Goal: Entertainment & Leisure: Consume media (video, audio)

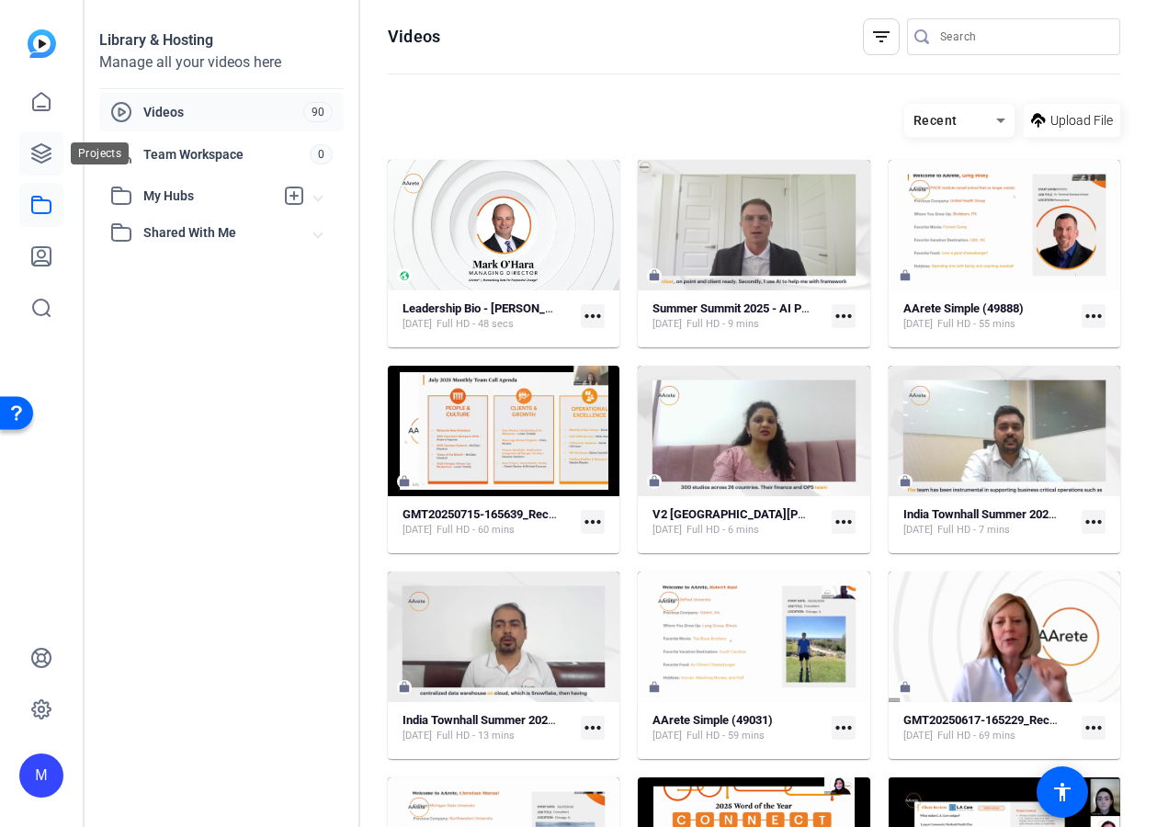
click at [48, 160] on icon at bounding box center [41, 153] width 18 height 18
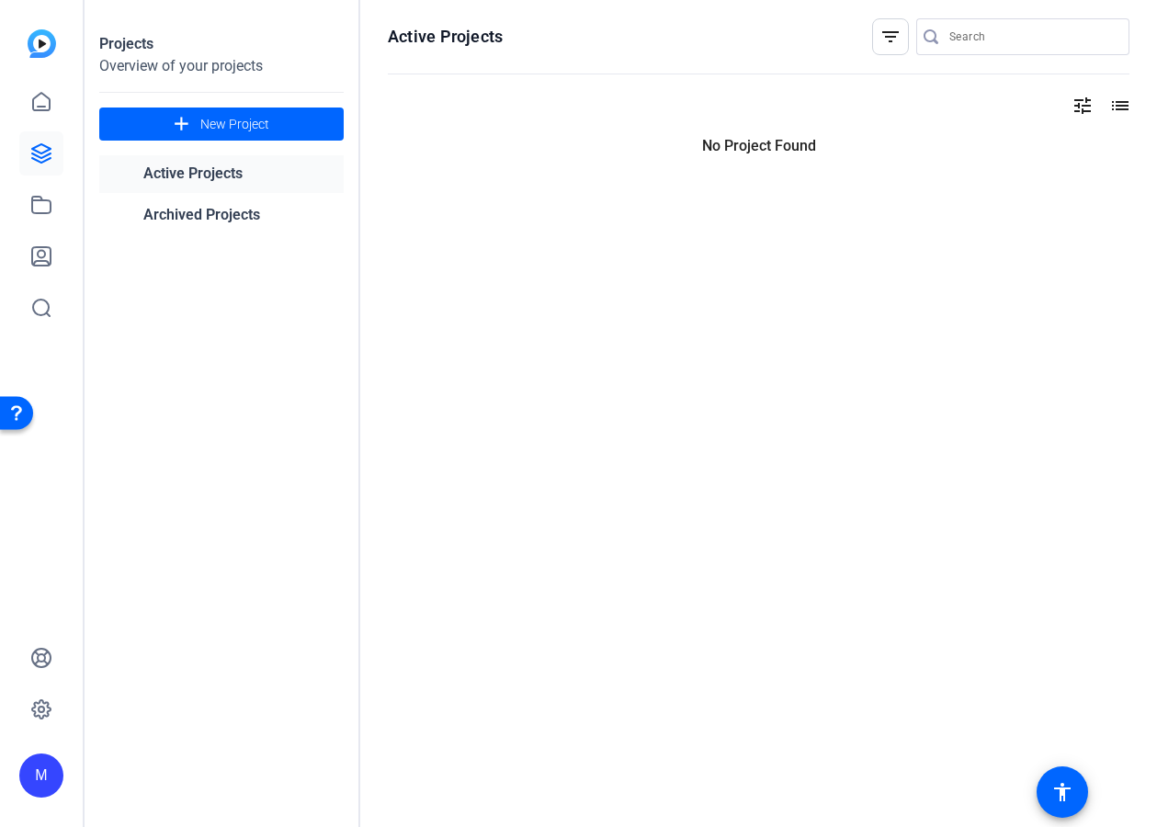
click at [68, 156] on div "M" at bounding box center [41, 413] width 83 height 827
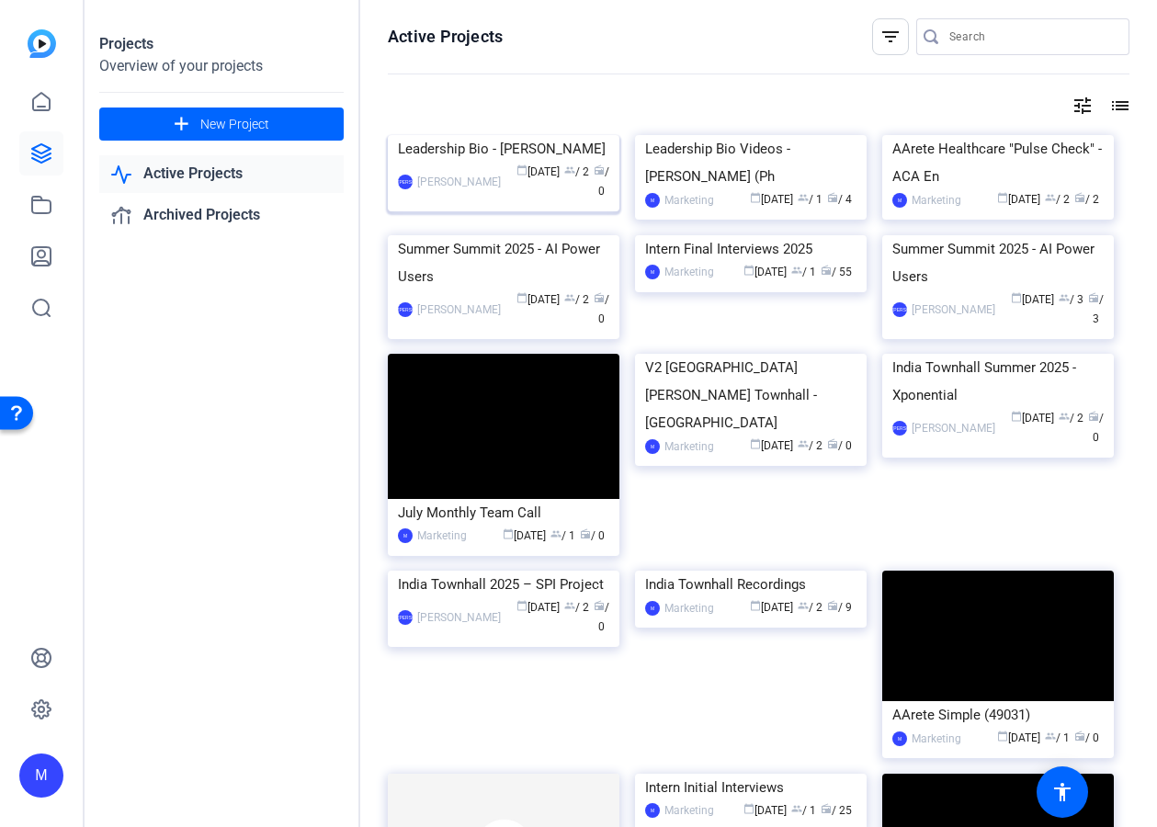
drag, startPoint x: 531, startPoint y: 209, endPoint x: 544, endPoint y: 208, distance: 12.9
click at [715, 135] on img at bounding box center [751, 135] width 232 height 0
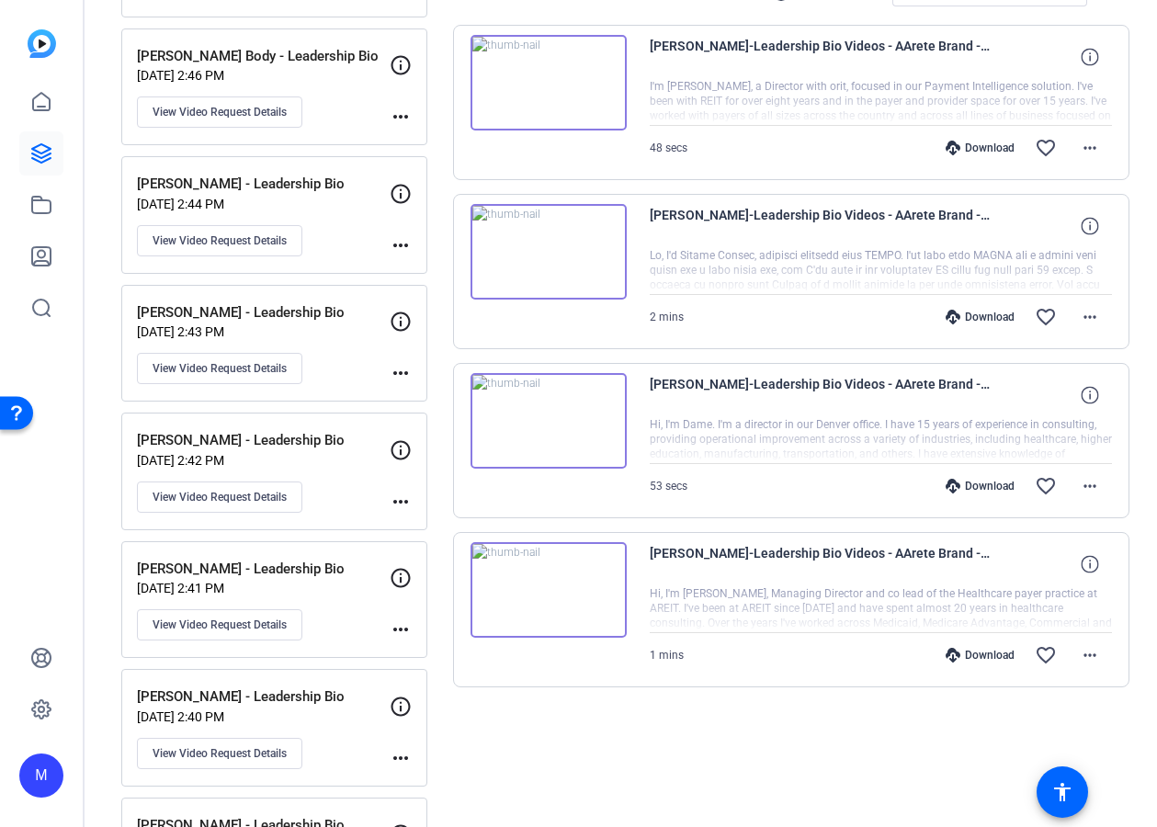
scroll to position [333, 0]
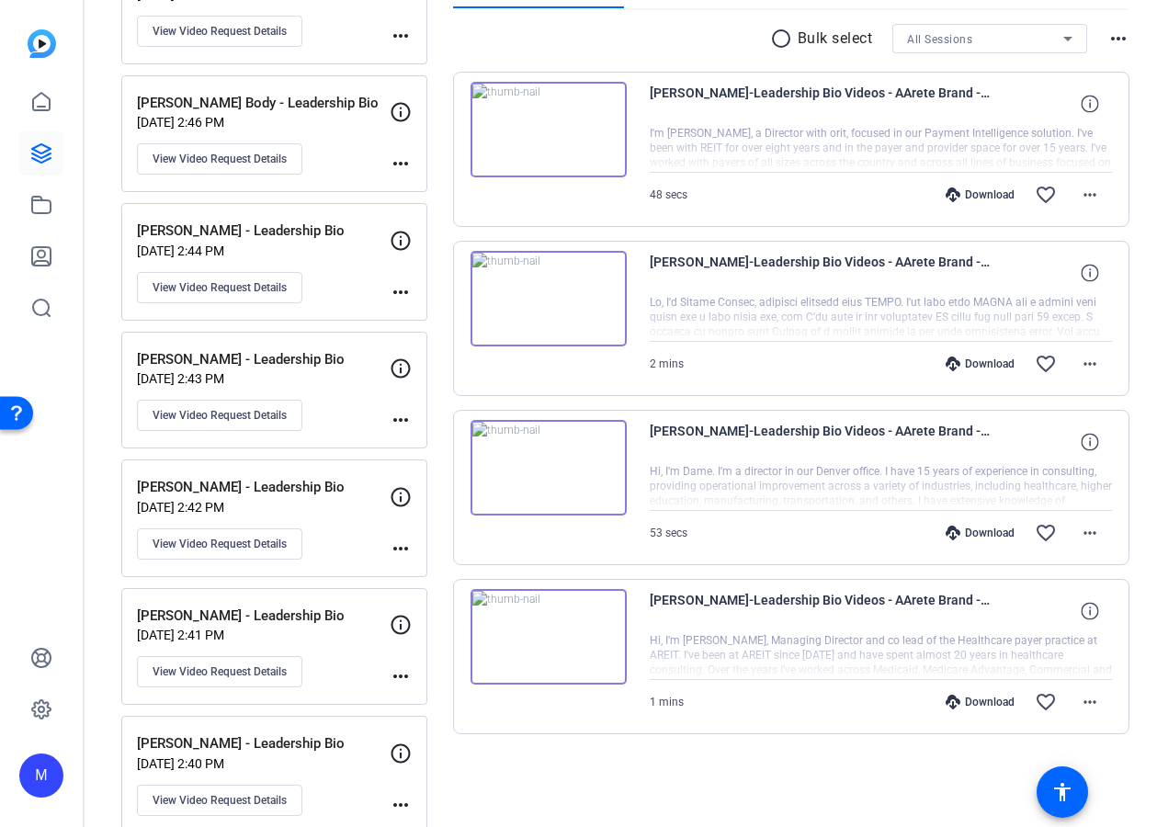
click at [553, 634] on img at bounding box center [549, 637] width 156 height 96
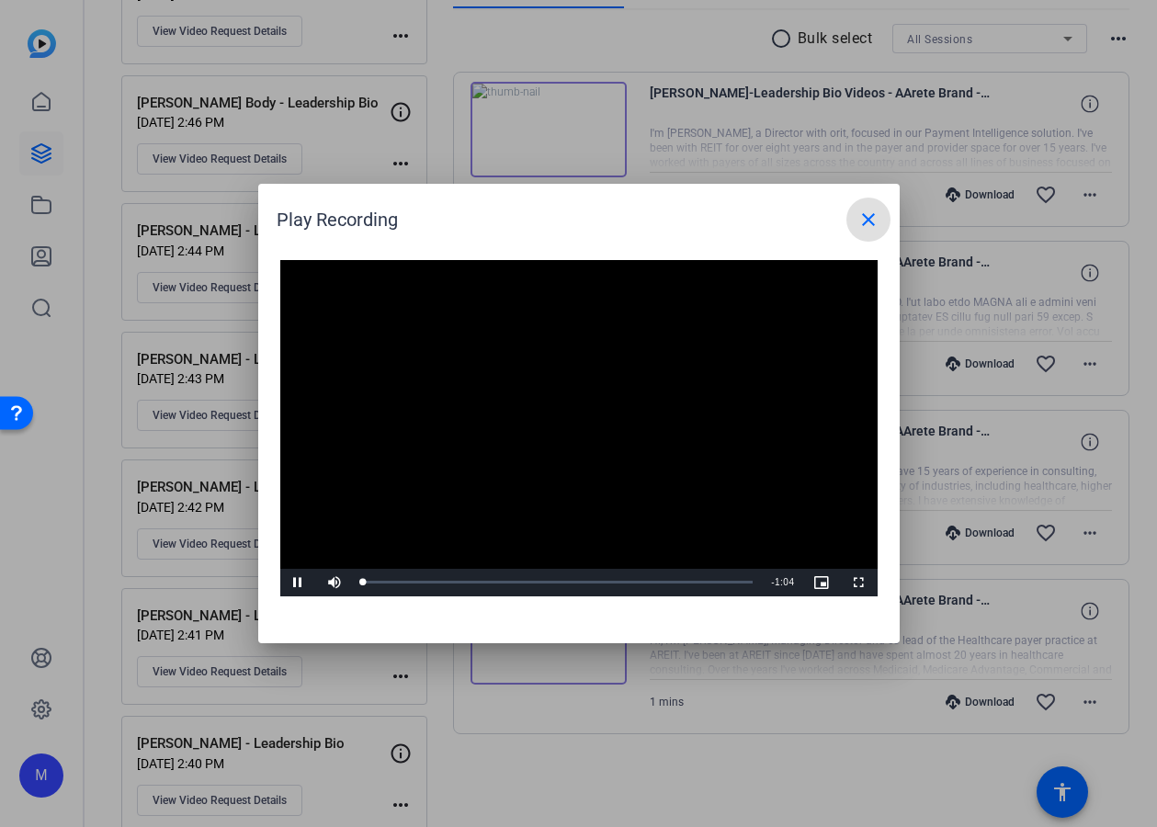
click at [874, 222] on mat-icon "close" at bounding box center [869, 220] width 22 height 22
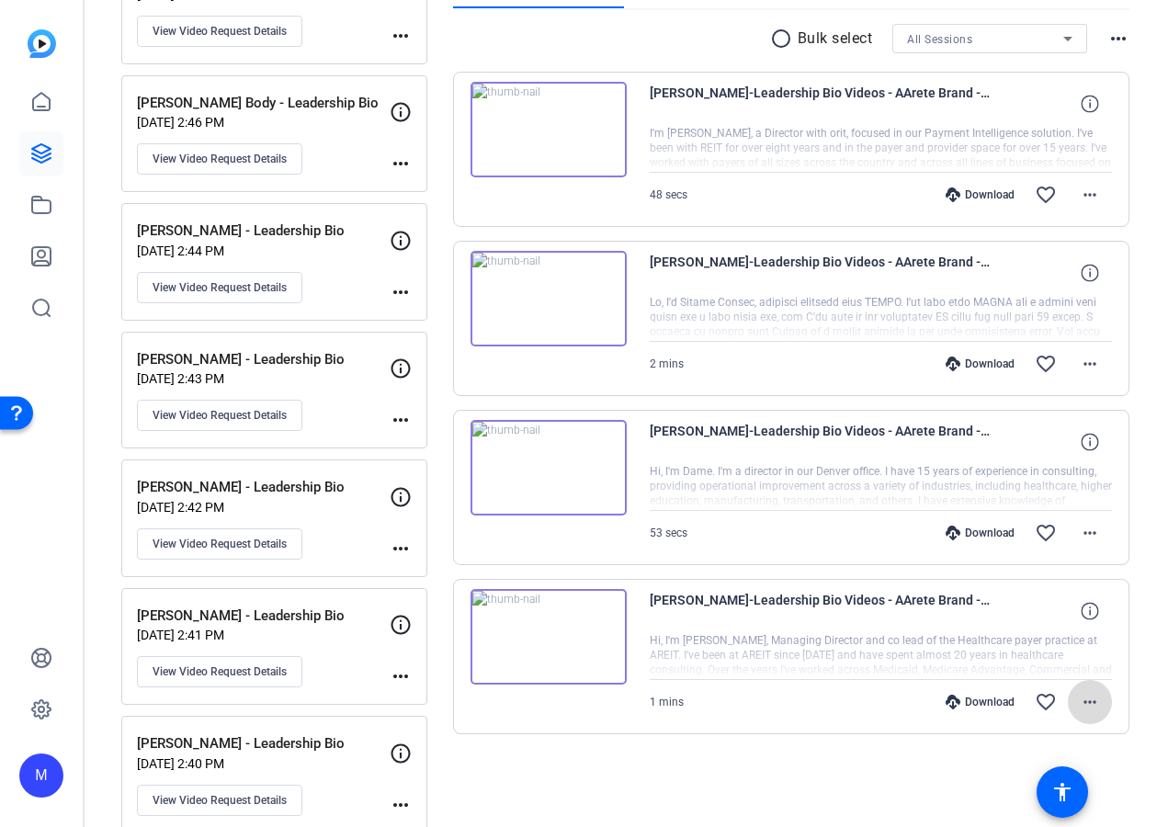
click at [1088, 711] on mat-icon "more_horiz" at bounding box center [1090, 702] width 22 height 22
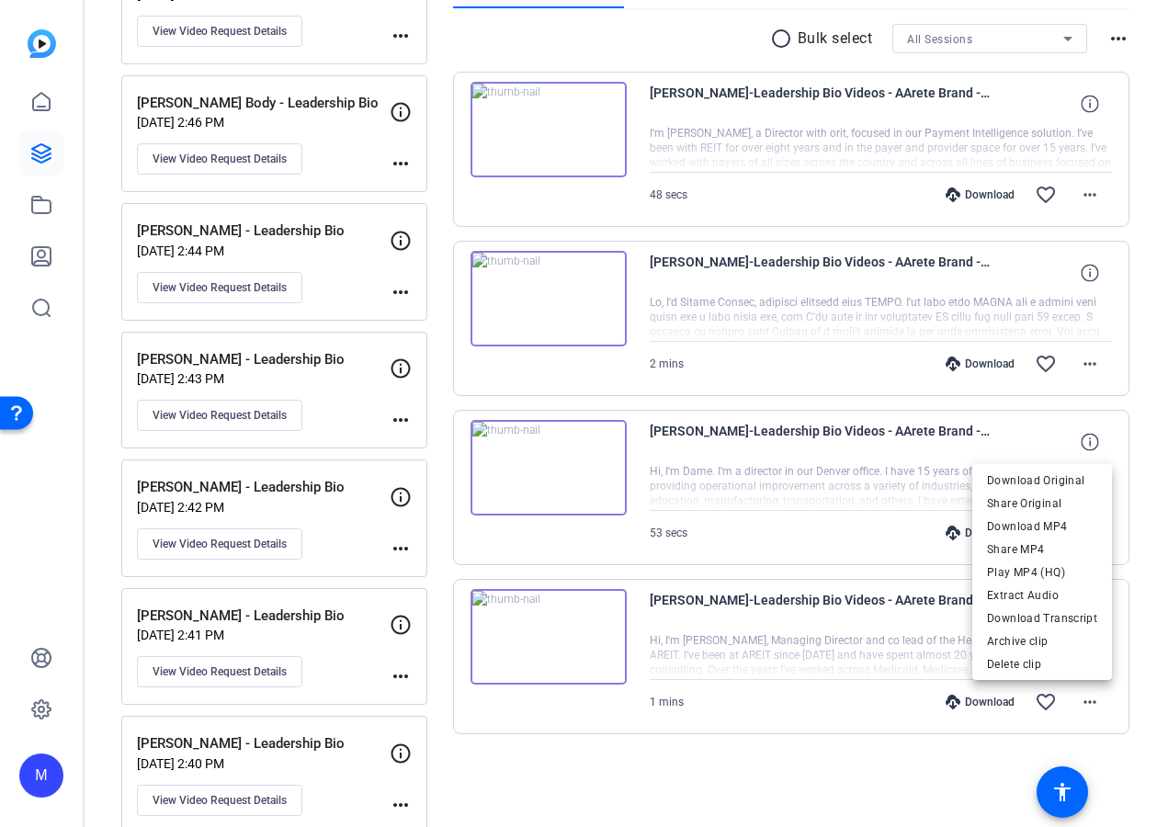
click at [916, 654] on div at bounding box center [578, 413] width 1157 height 827
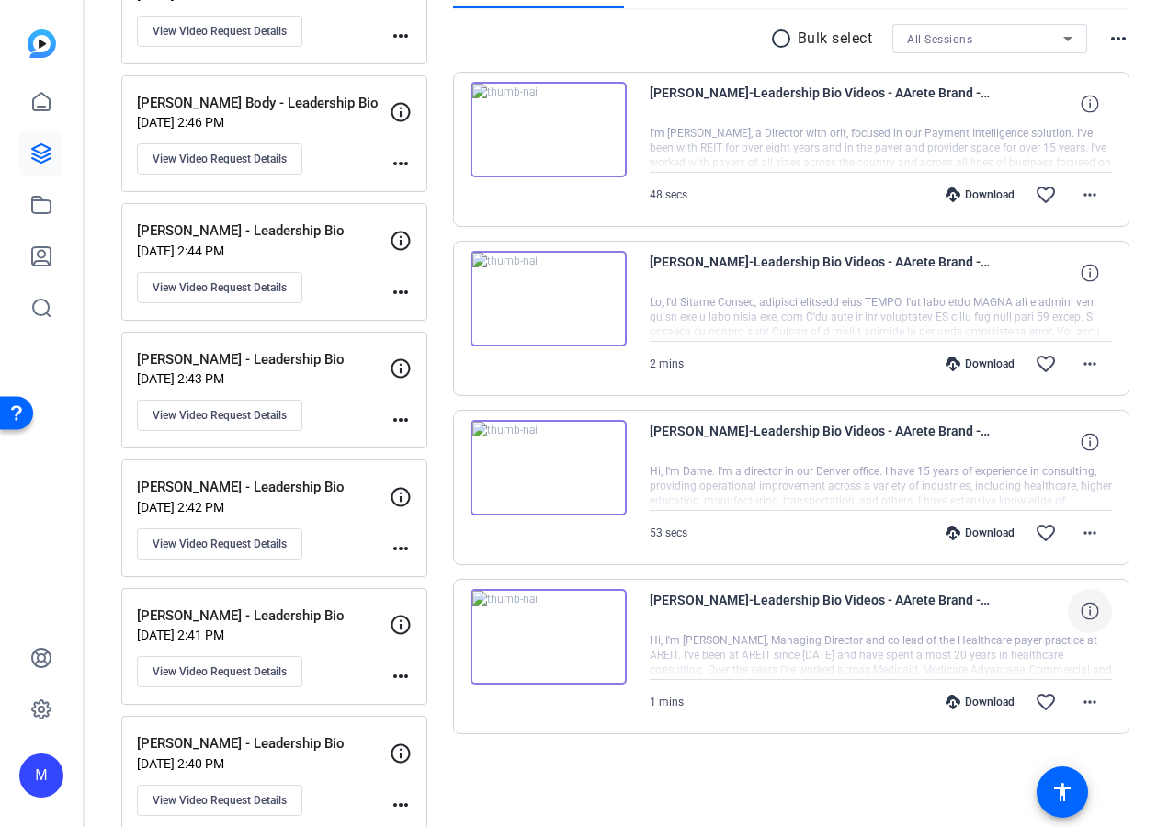
click at [1092, 607] on icon at bounding box center [1089, 610] width 17 height 17
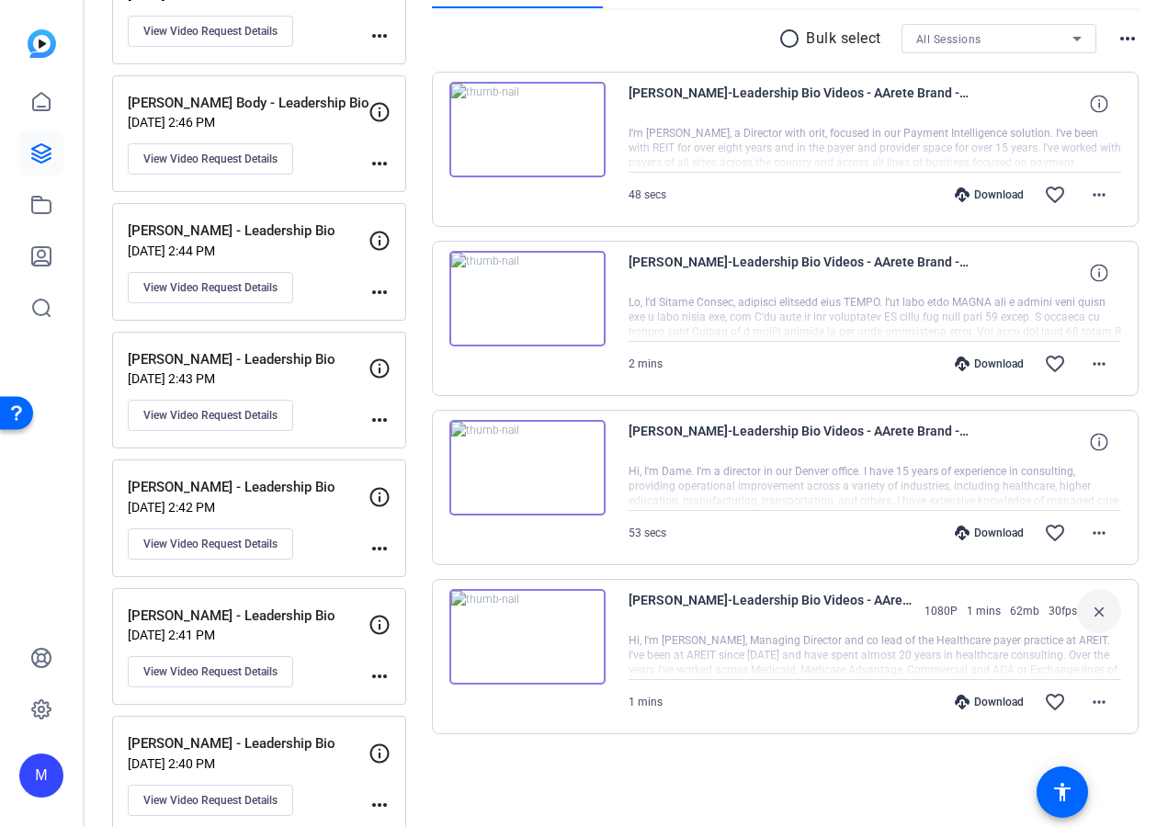
click at [664, 676] on div at bounding box center [875, 656] width 493 height 46
click at [662, 701] on div "1 mins Download favorite_border more_horiz" at bounding box center [875, 702] width 493 height 44
click at [635, 700] on span "1 mins" at bounding box center [646, 702] width 34 height 13
click at [669, 632] on span "[PERSON_NAME]-Leadership Bio Videos - AArete Brand -Ph-[PERSON_NAME] - Leadersh…" at bounding box center [772, 611] width 287 height 44
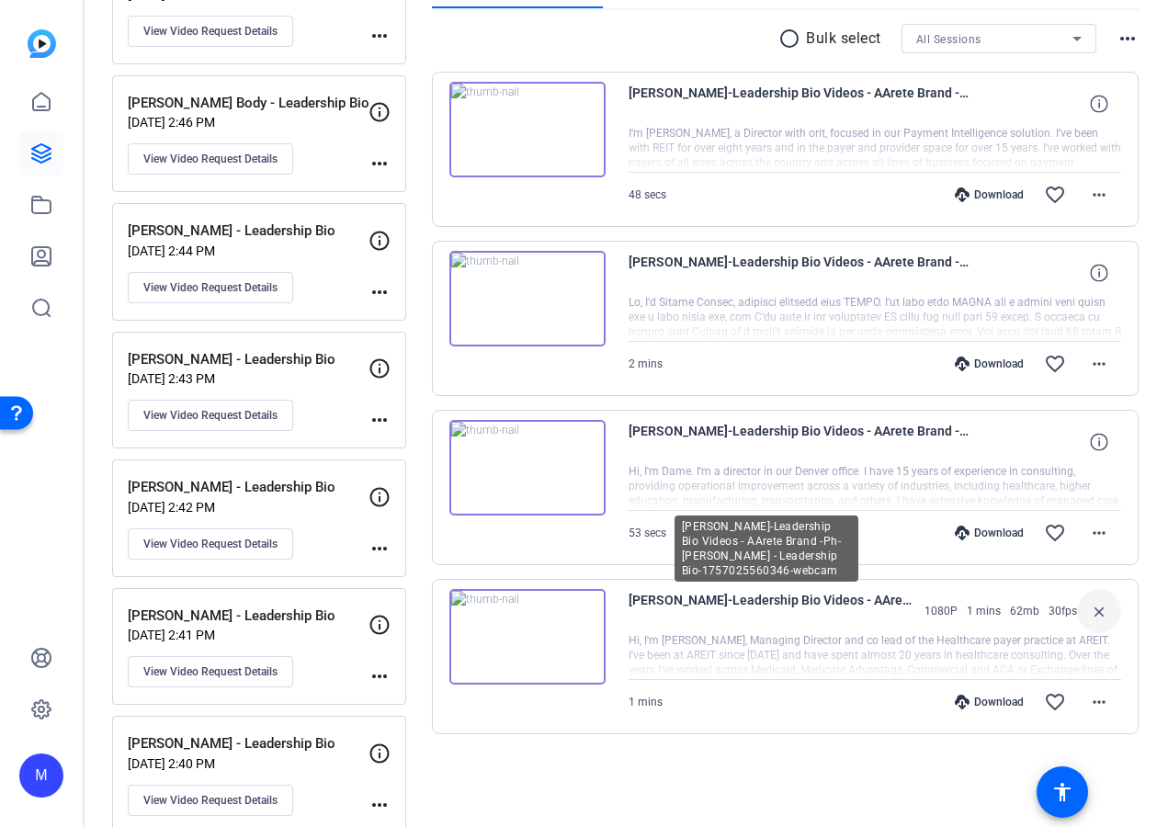
click at [646, 594] on span "[PERSON_NAME]-Leadership Bio Videos - AArete Brand -Ph-[PERSON_NAME] - Leadersh…" at bounding box center [772, 611] width 287 height 44
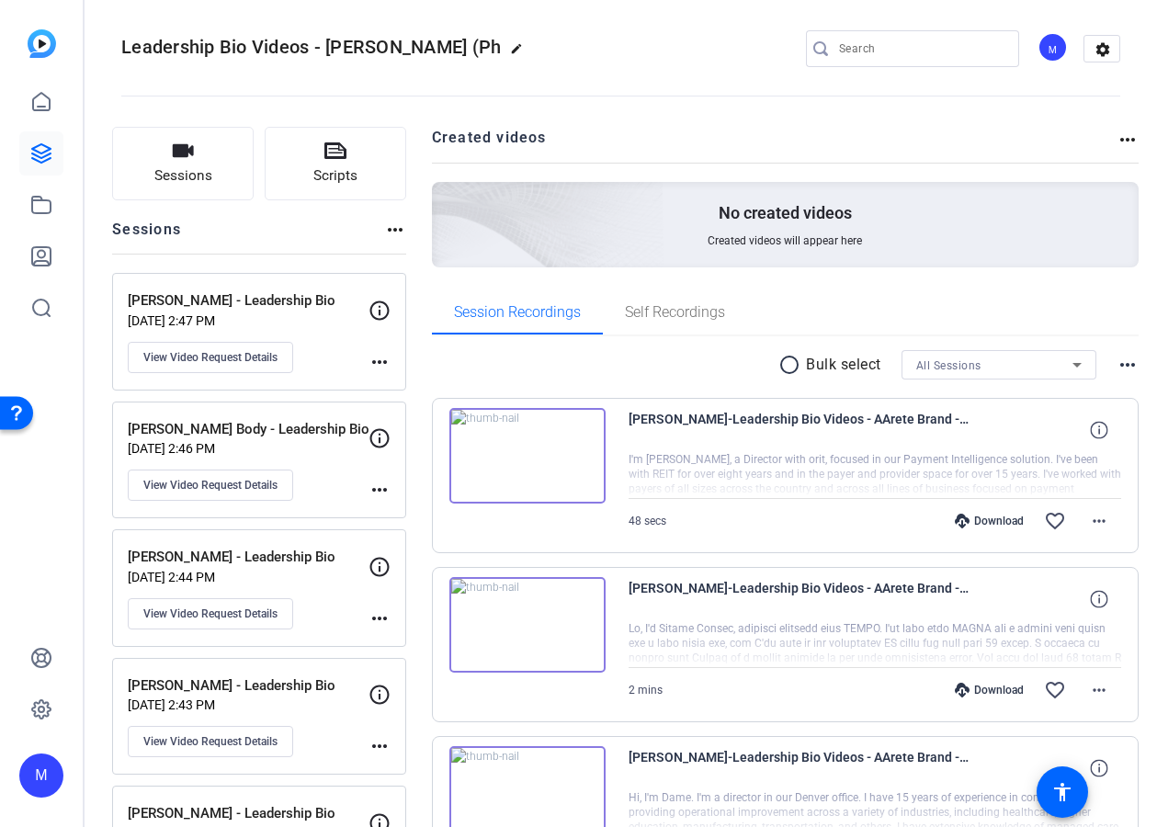
scroll to position [0, 0]
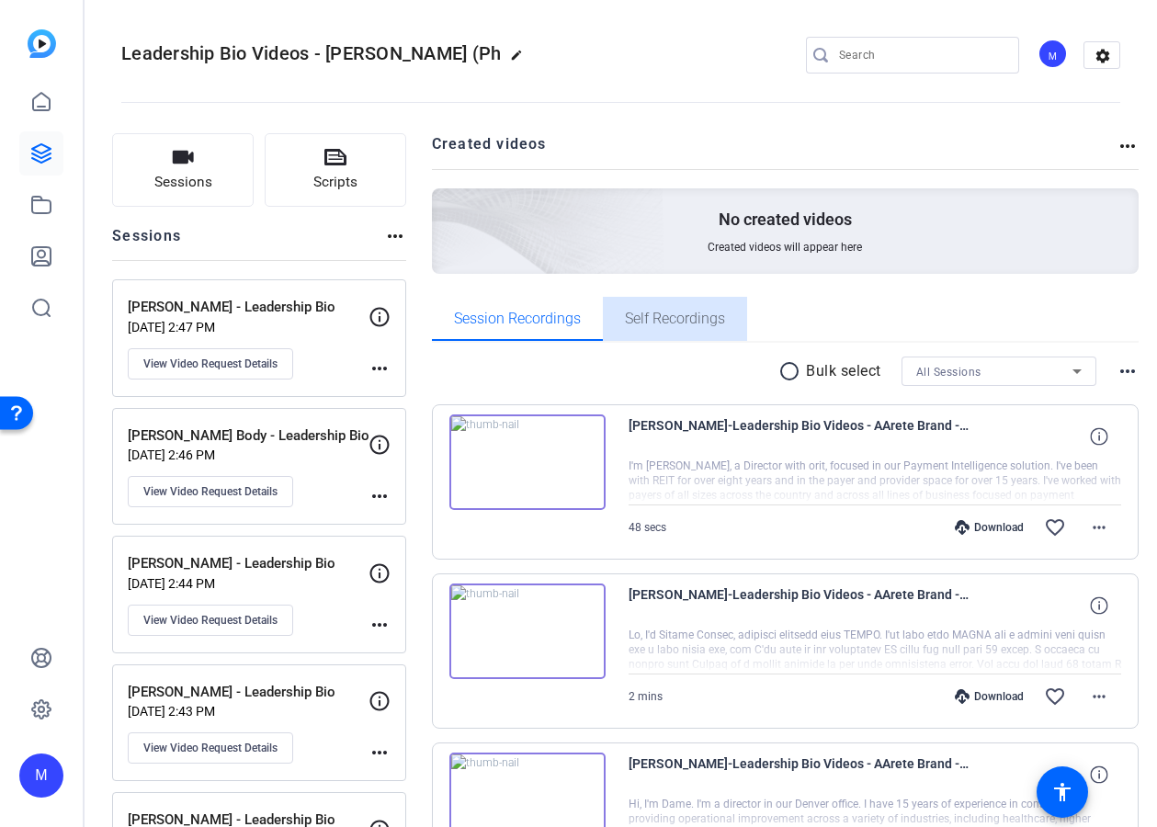
click at [667, 320] on span "Self Recordings" at bounding box center [675, 319] width 100 height 15
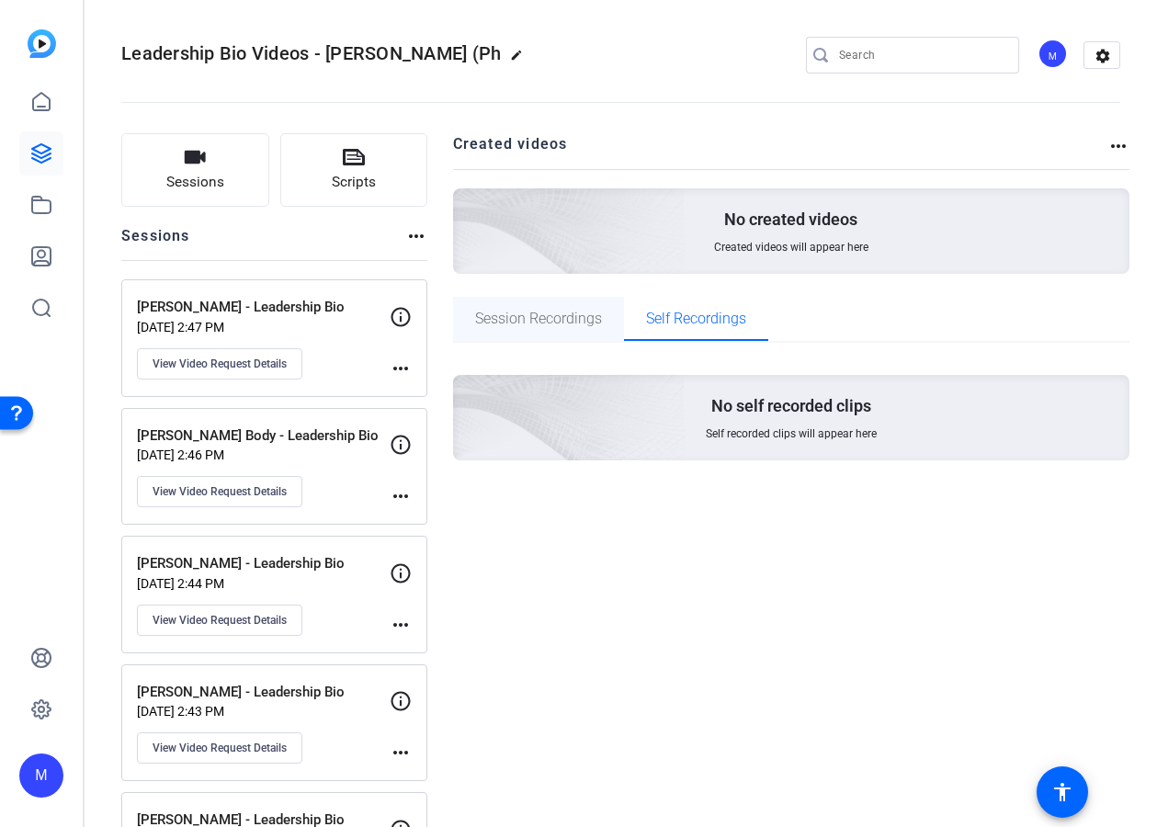
click at [559, 321] on span "Session Recordings" at bounding box center [538, 319] width 127 height 15
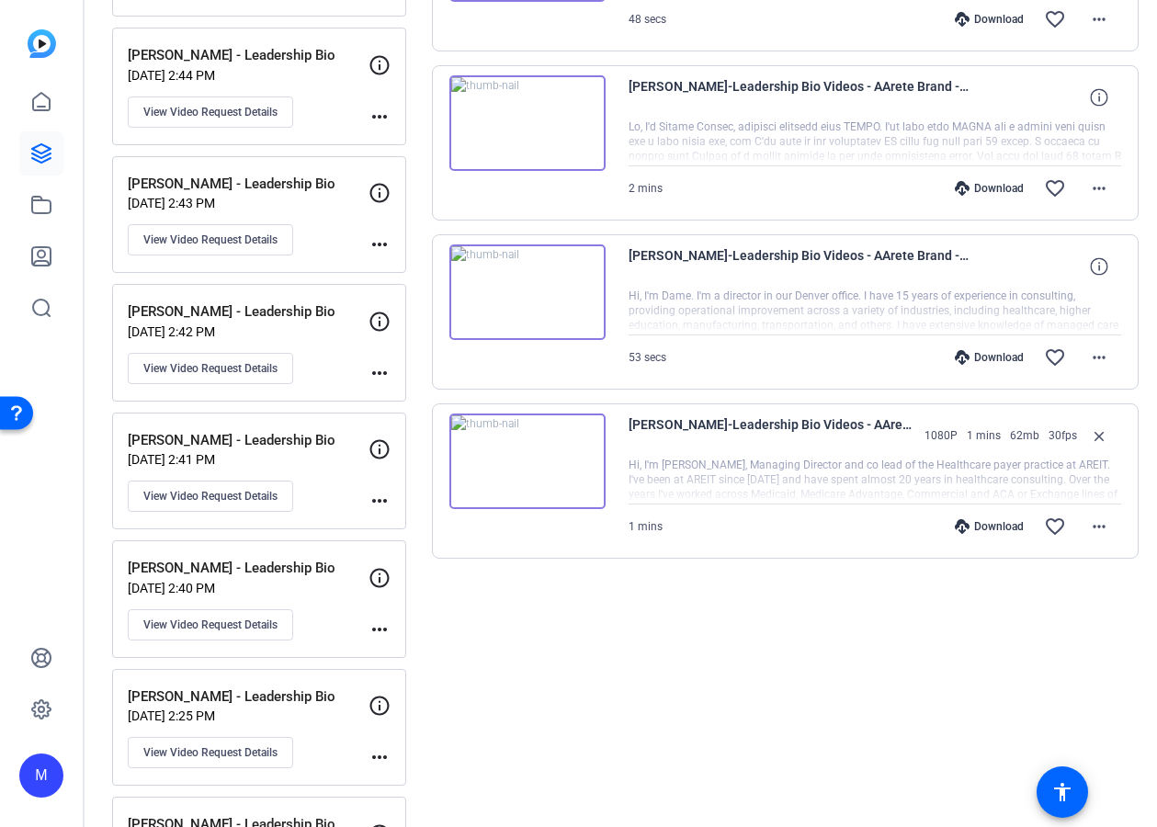
scroll to position [598, 0]
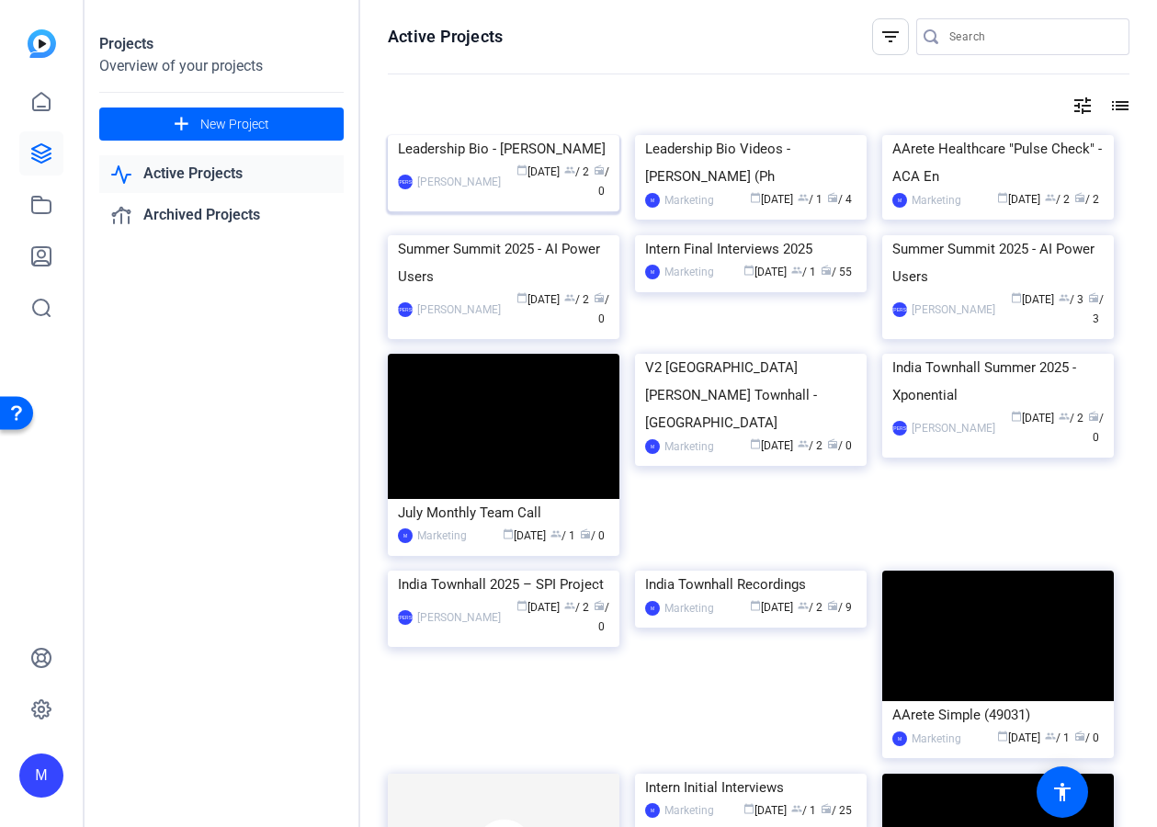
click at [489, 135] on img at bounding box center [504, 135] width 232 height 0
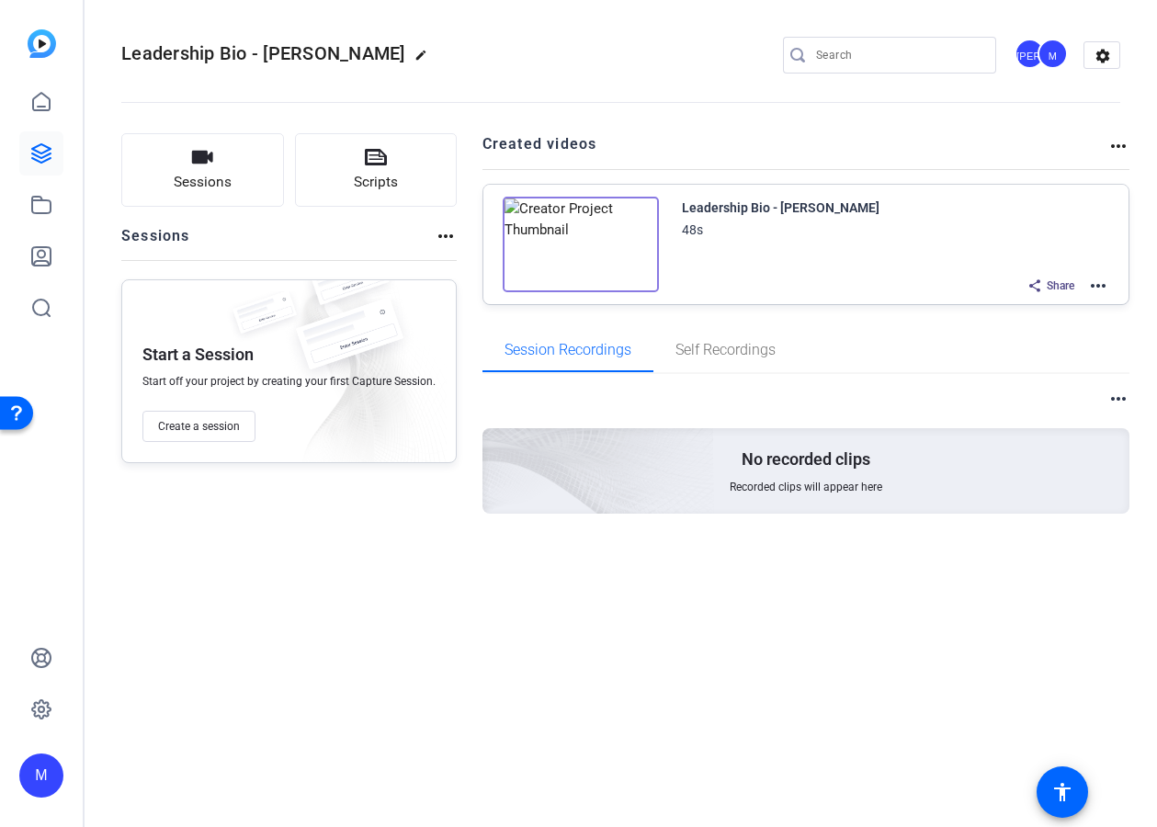
click at [575, 247] on img at bounding box center [581, 245] width 156 height 96
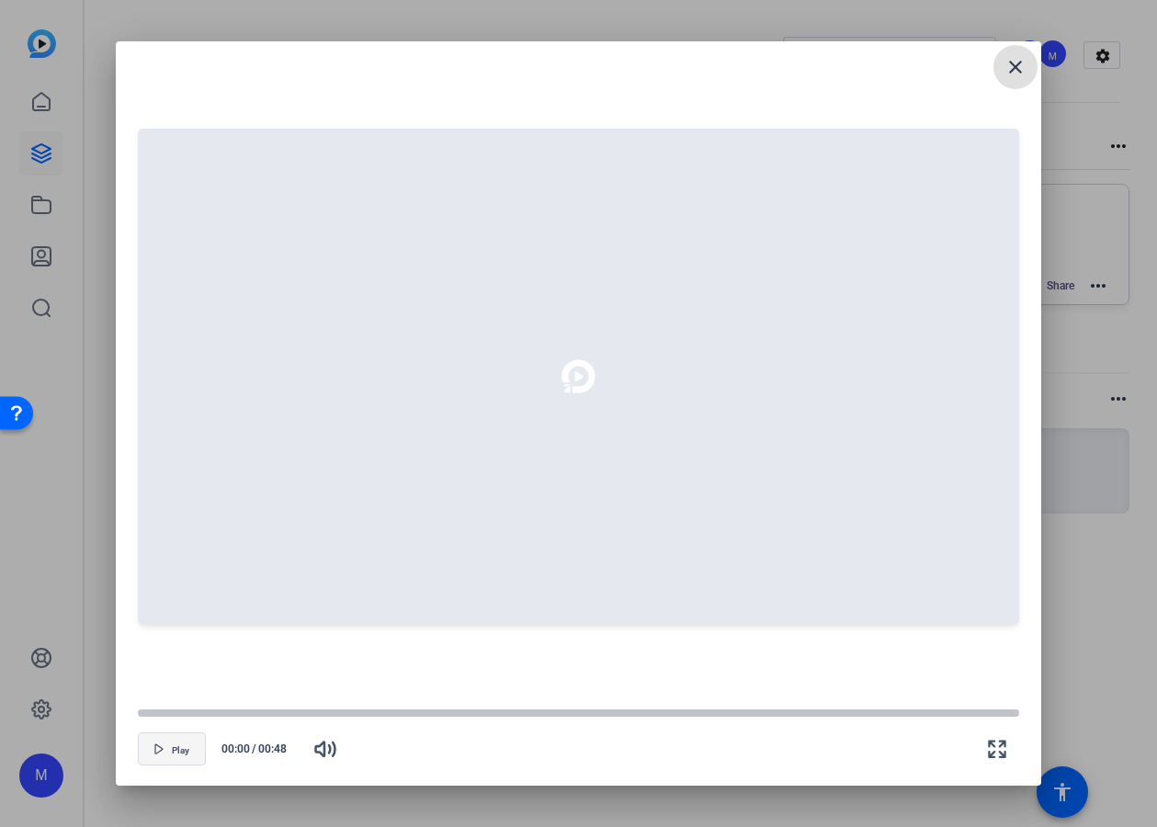
click at [186, 741] on span "button" at bounding box center [172, 749] width 66 height 44
click at [187, 742] on span "button" at bounding box center [172, 749] width 66 height 44
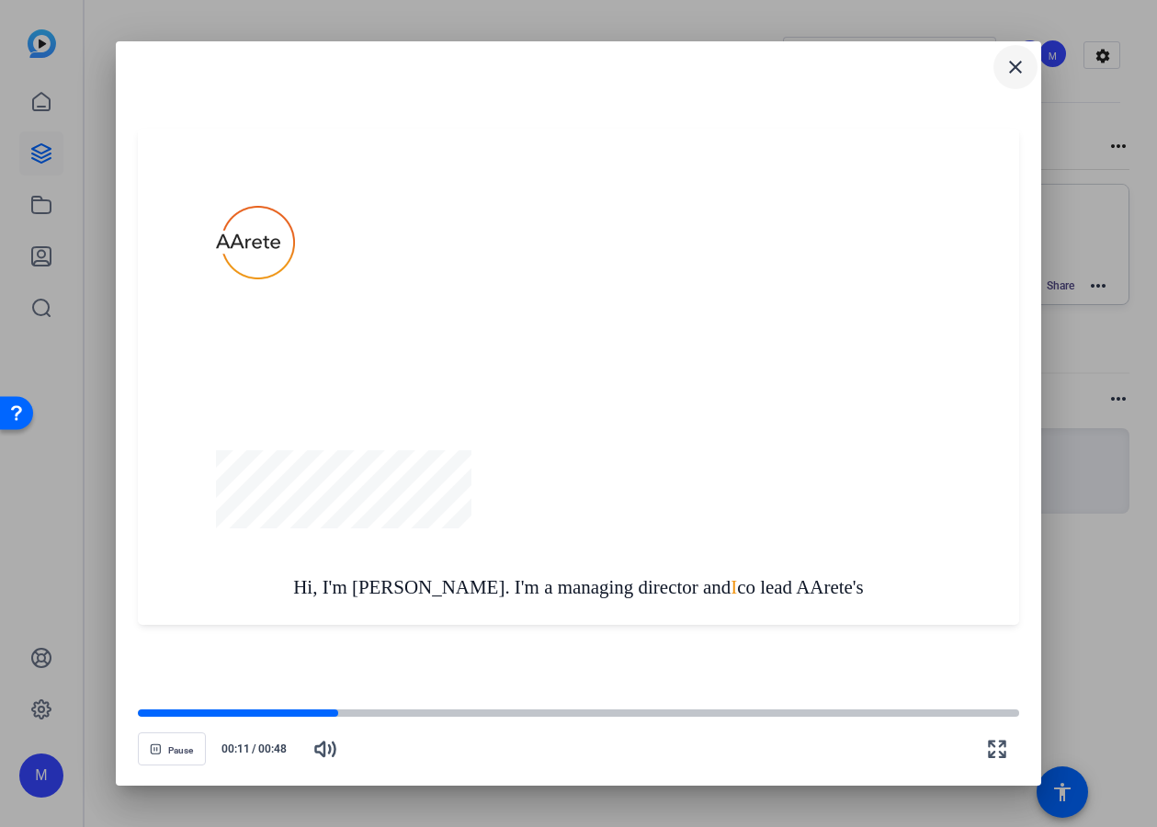
click at [1014, 77] on mat-icon "close" at bounding box center [1016, 67] width 22 height 22
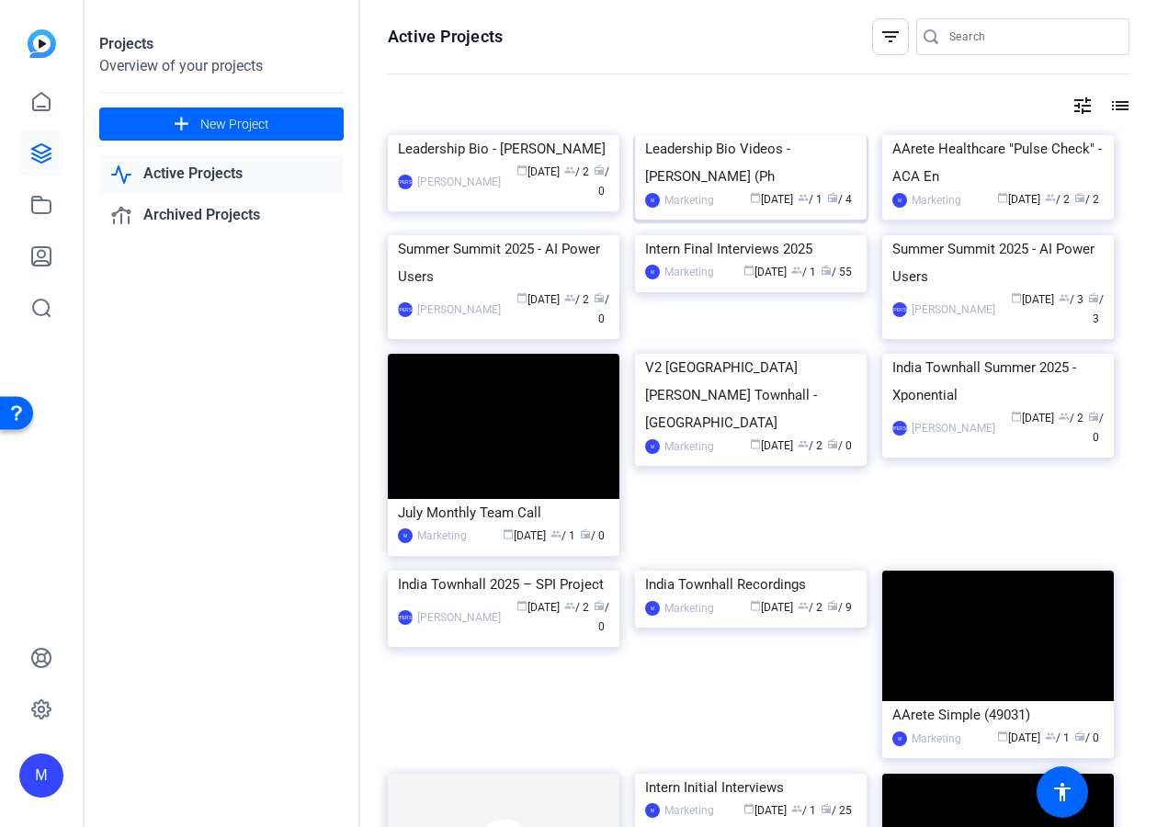
click at [732, 135] on img at bounding box center [751, 135] width 232 height 0
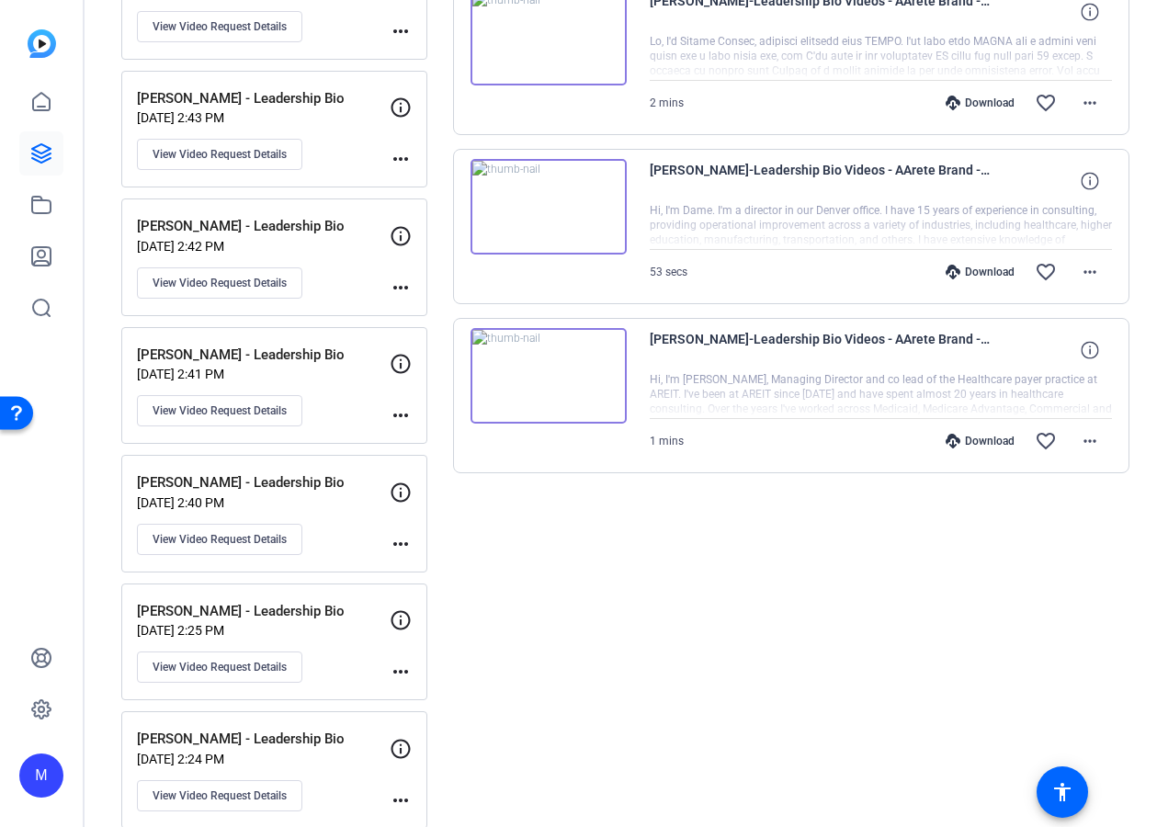
scroll to position [518, 0]
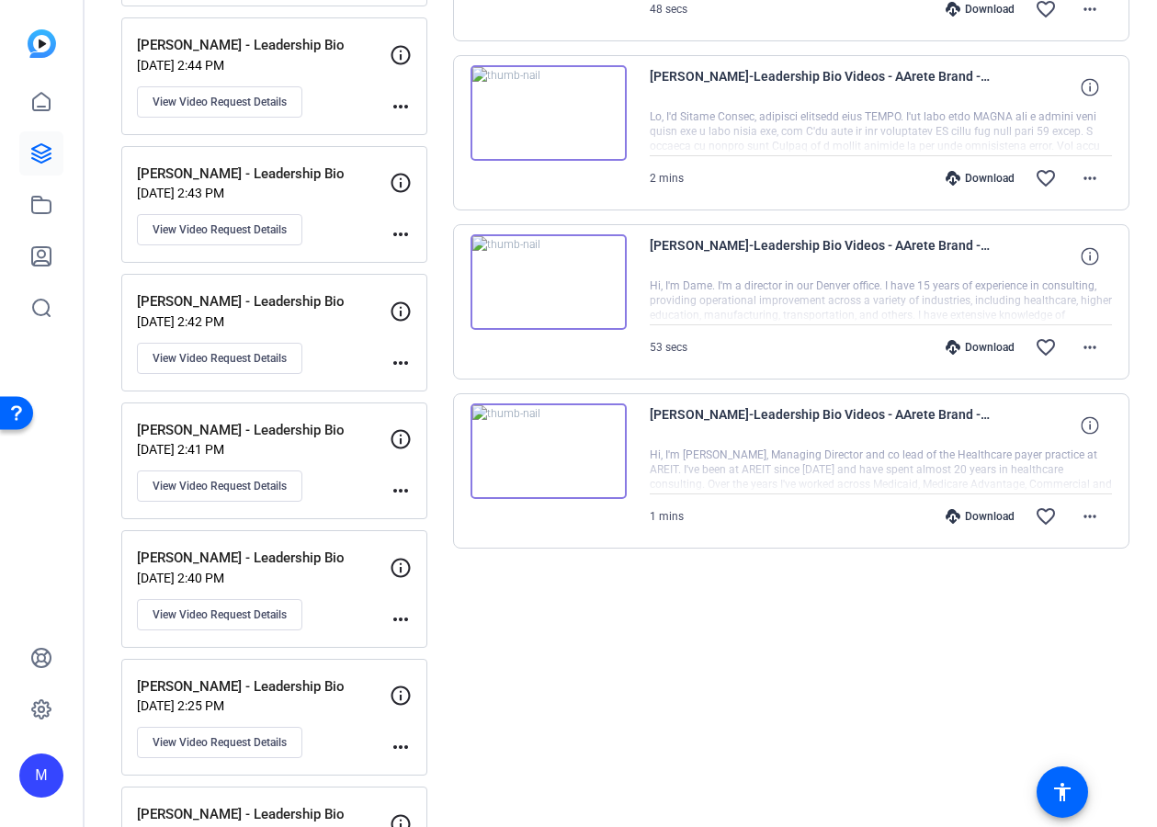
click at [714, 422] on span "[PERSON_NAME]-Leadership Bio Videos - AArete Brand -Ph-[PERSON_NAME] - Leadersh…" at bounding box center [820, 426] width 340 height 44
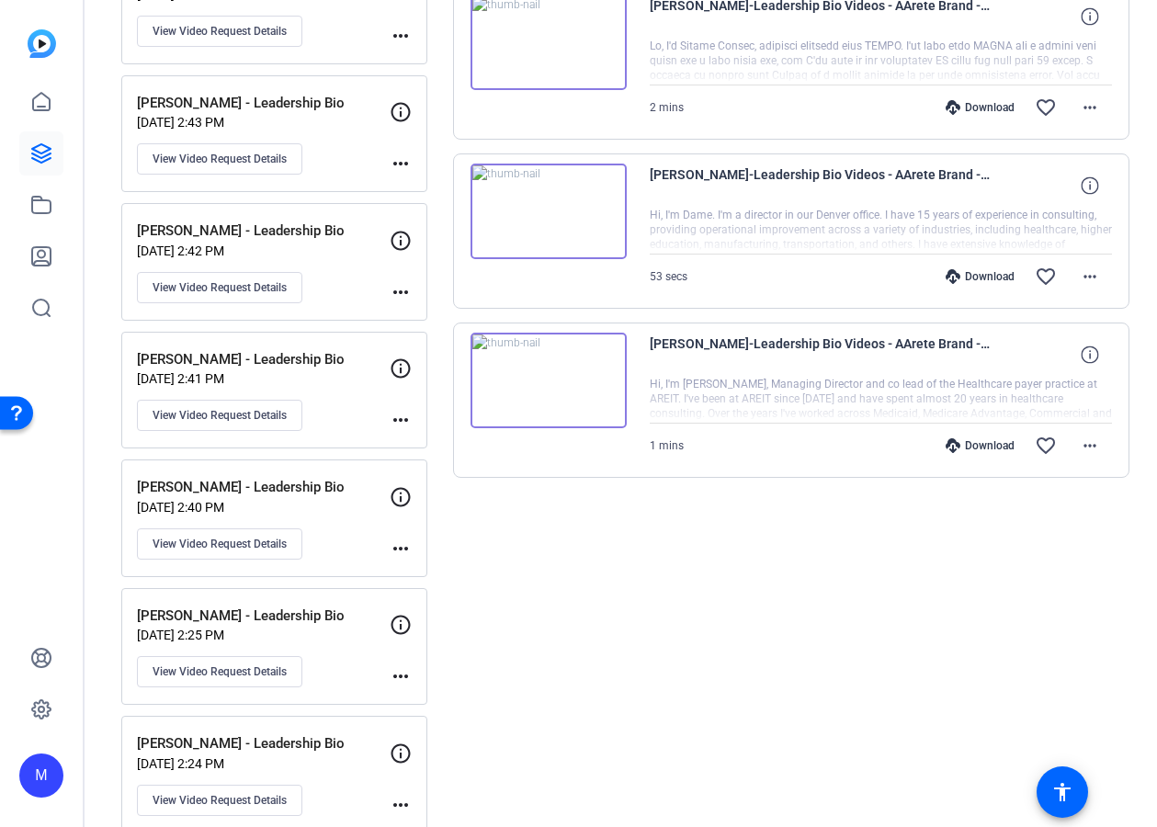
scroll to position [590, 0]
click at [1102, 441] on span at bounding box center [1090, 445] width 44 height 44
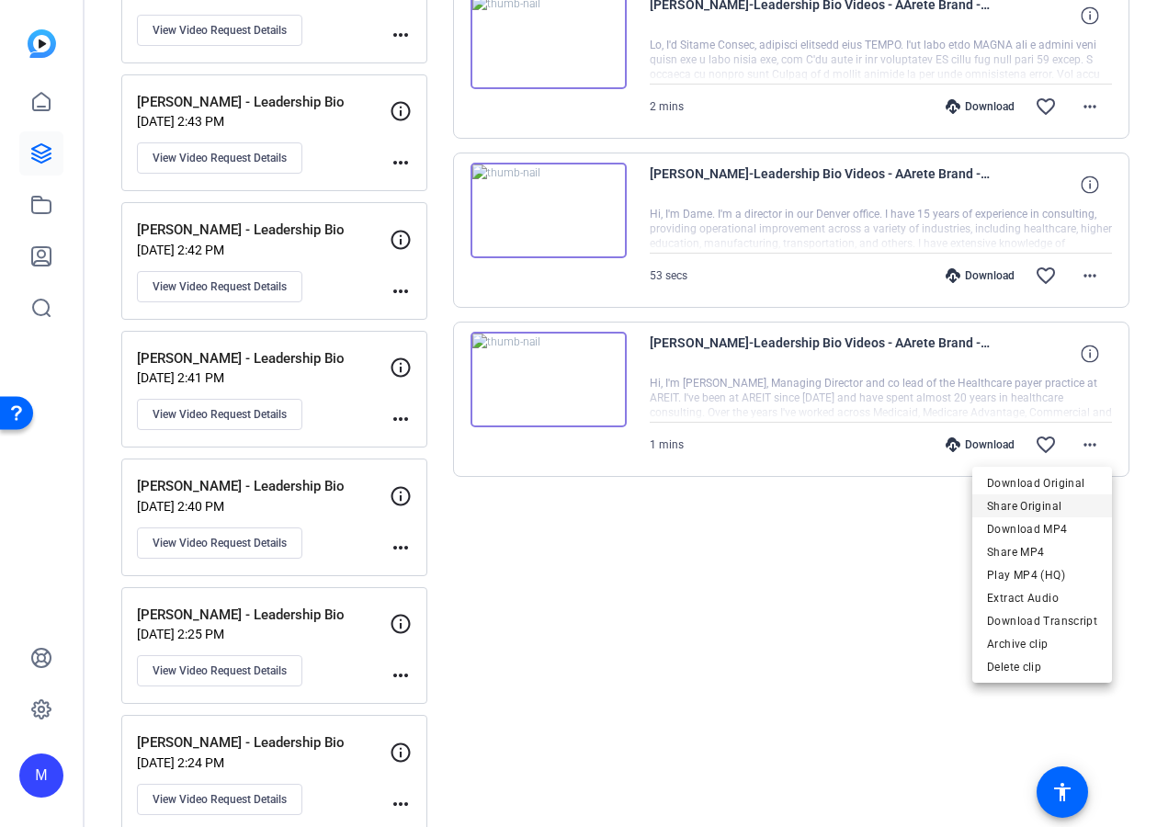
click at [1056, 503] on span "Share Original" at bounding box center [1042, 506] width 110 height 22
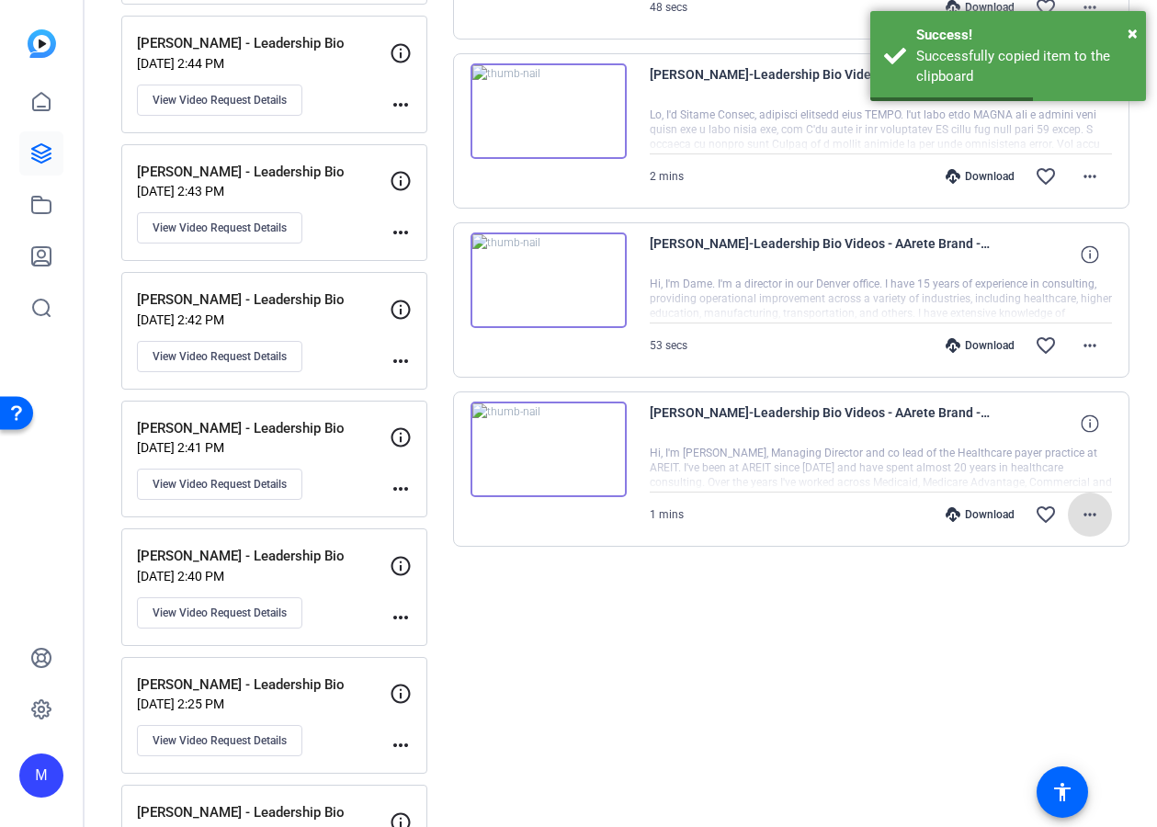
scroll to position [461, 0]
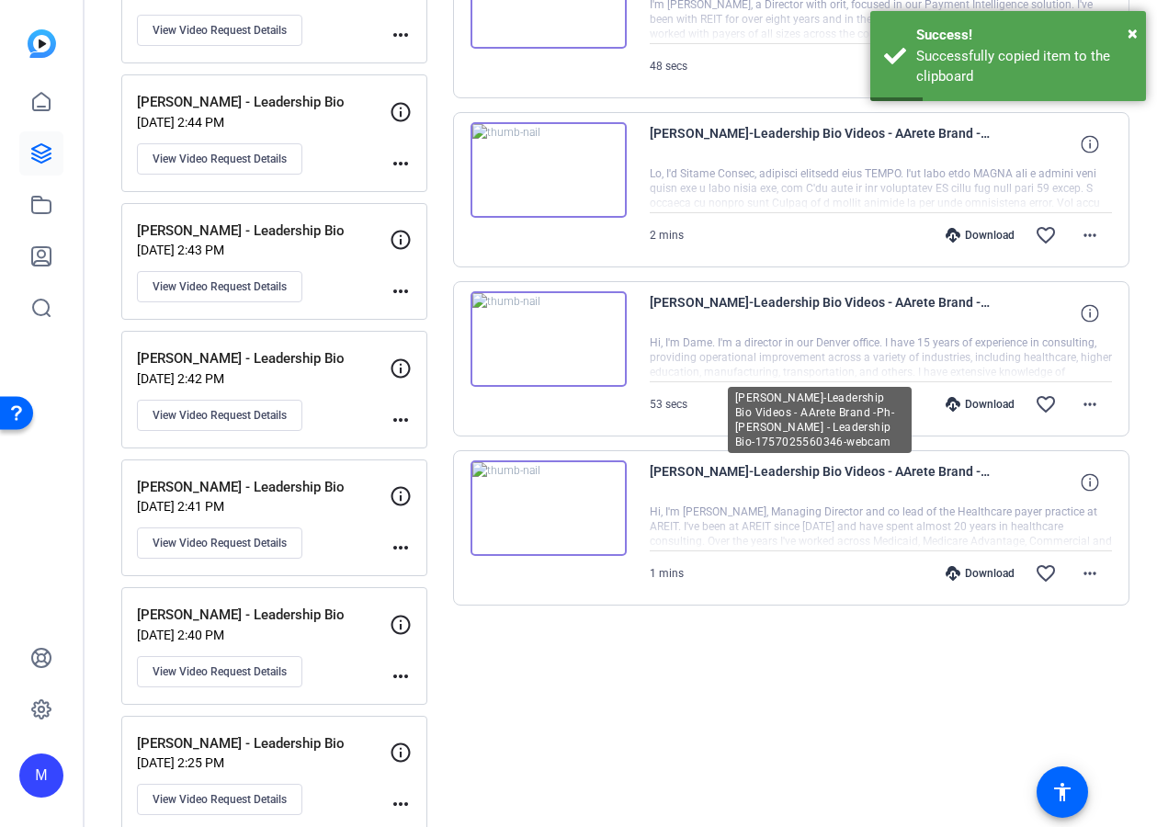
click at [698, 475] on span "[PERSON_NAME]-Leadership Bio Videos - AArete Brand -Ph-[PERSON_NAME] - Leadersh…" at bounding box center [820, 483] width 340 height 44
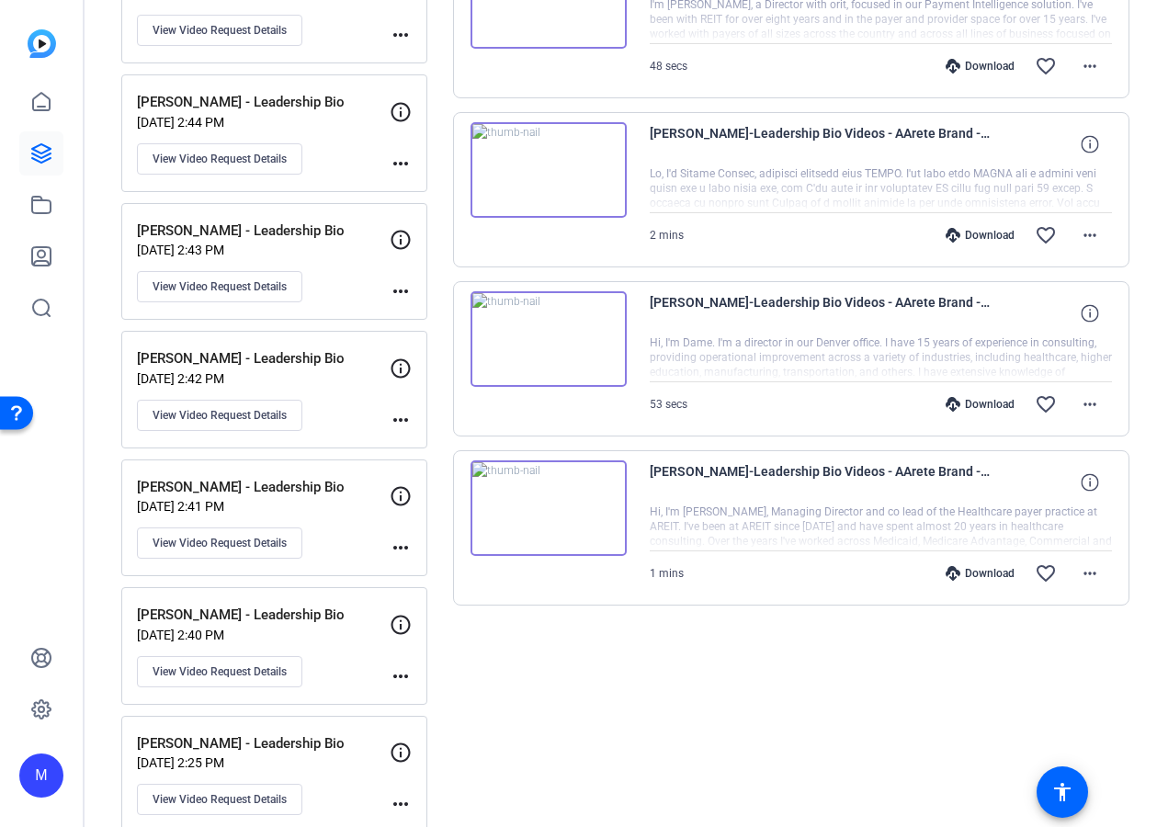
click at [999, 523] on div at bounding box center [881, 528] width 463 height 46
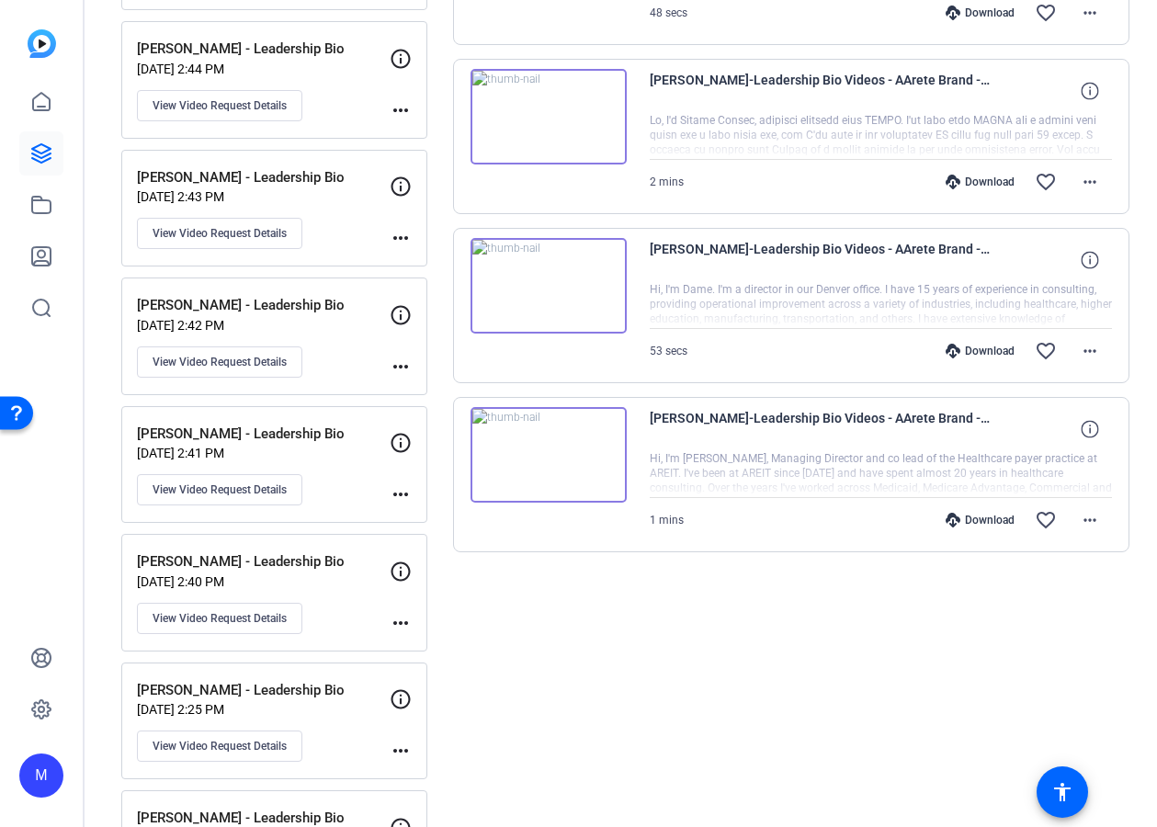
scroll to position [518, 0]
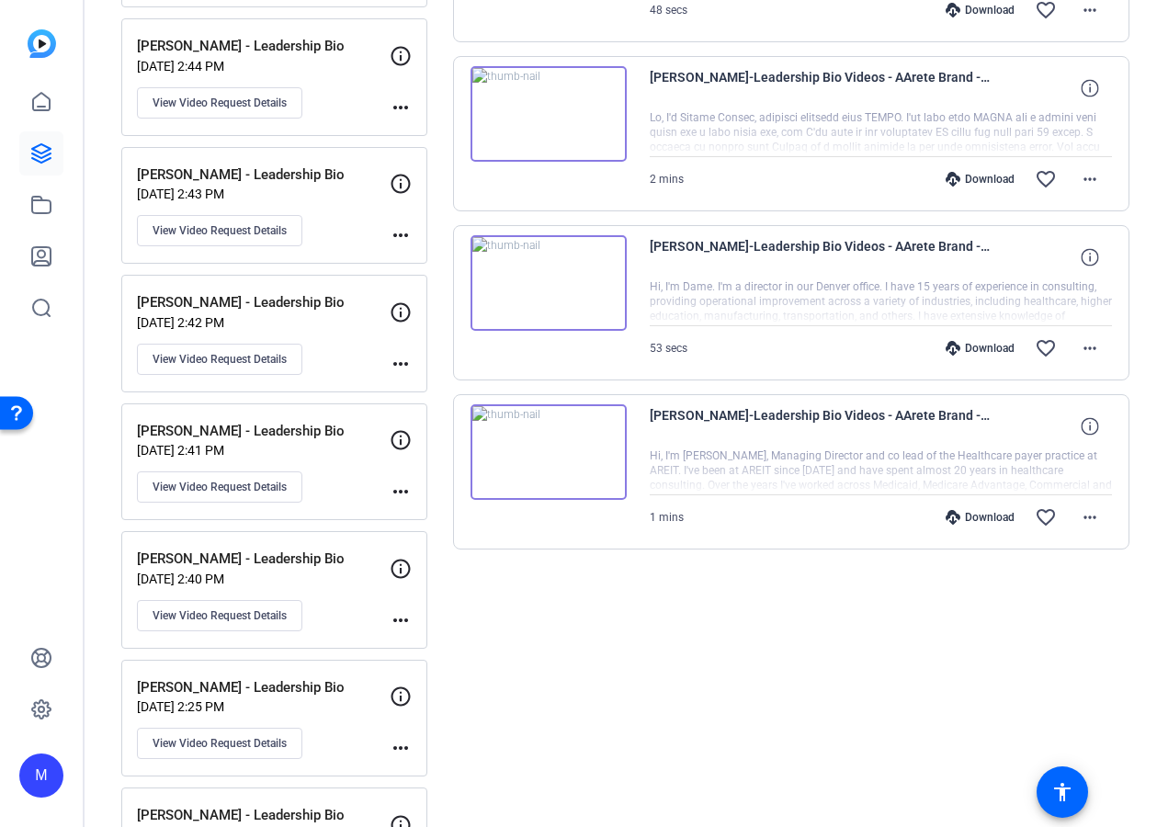
click at [586, 459] on img at bounding box center [549, 452] width 156 height 96
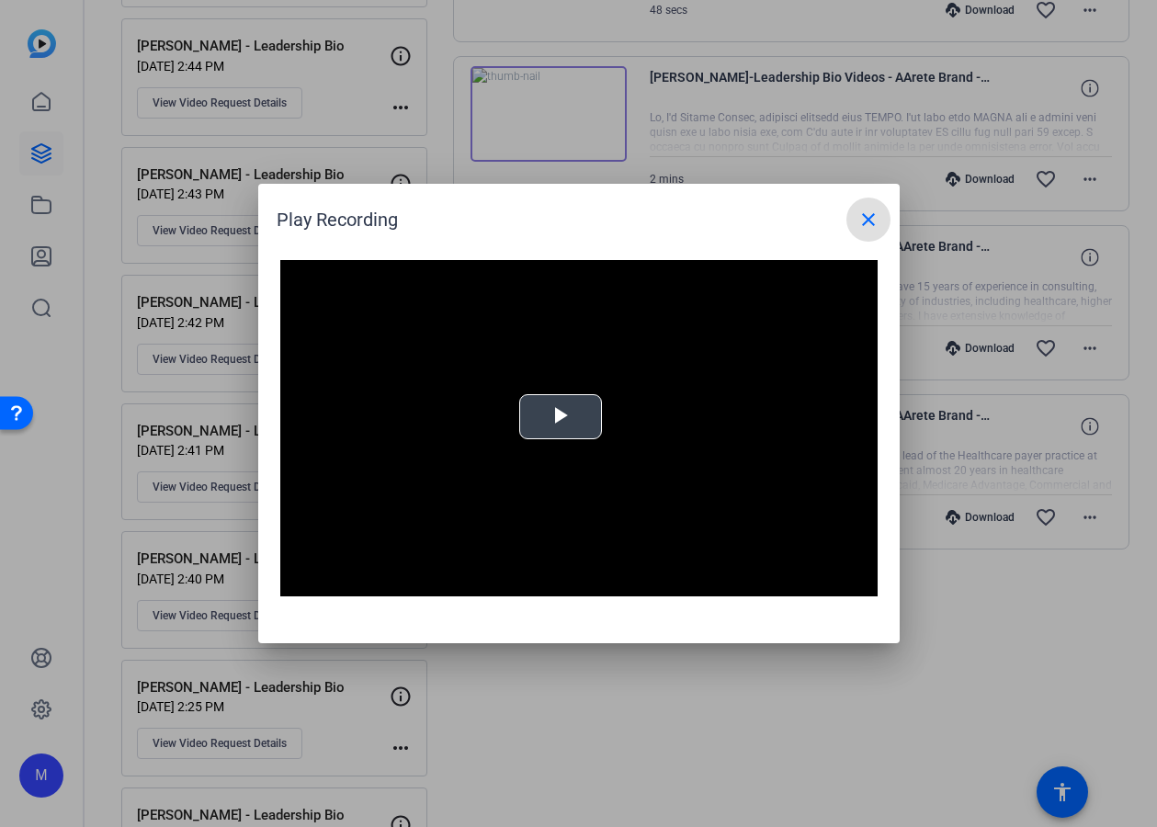
click at [571, 387] on video "Video Player" at bounding box center [578, 428] width 597 height 336
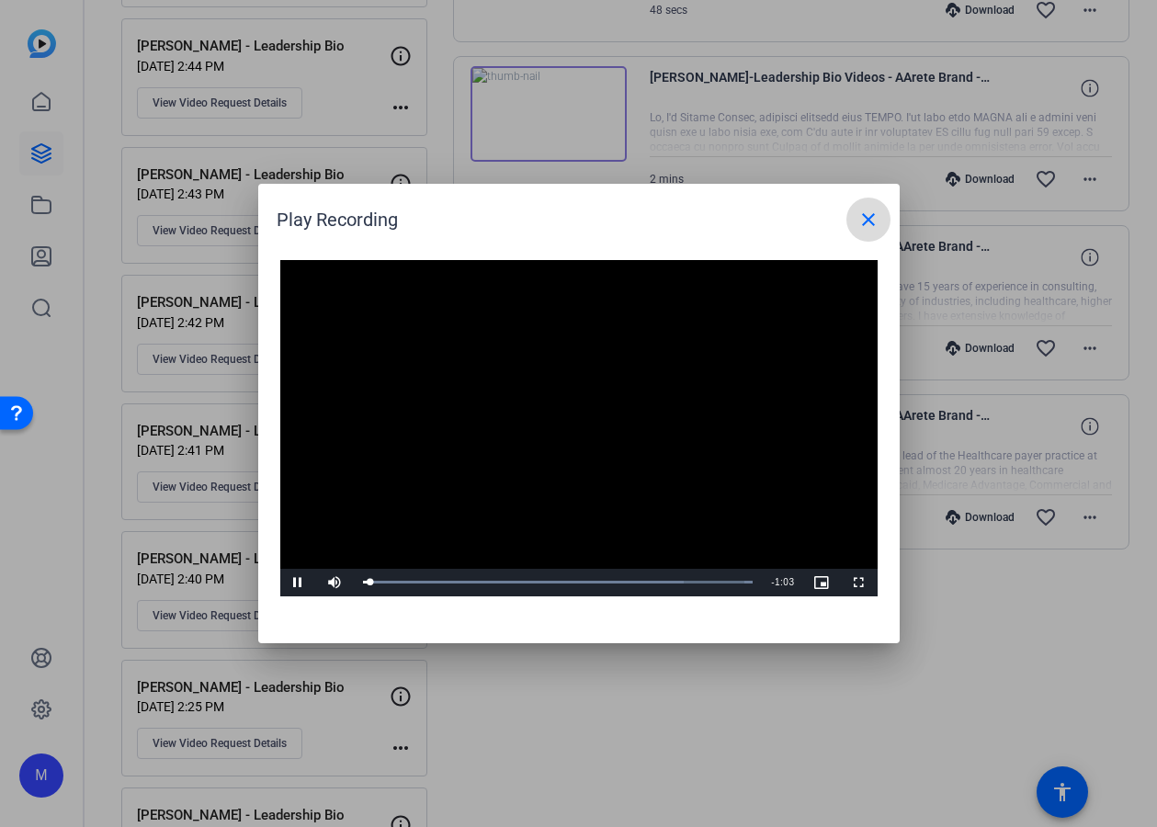
click at [869, 210] on mat-icon "close" at bounding box center [869, 220] width 22 height 22
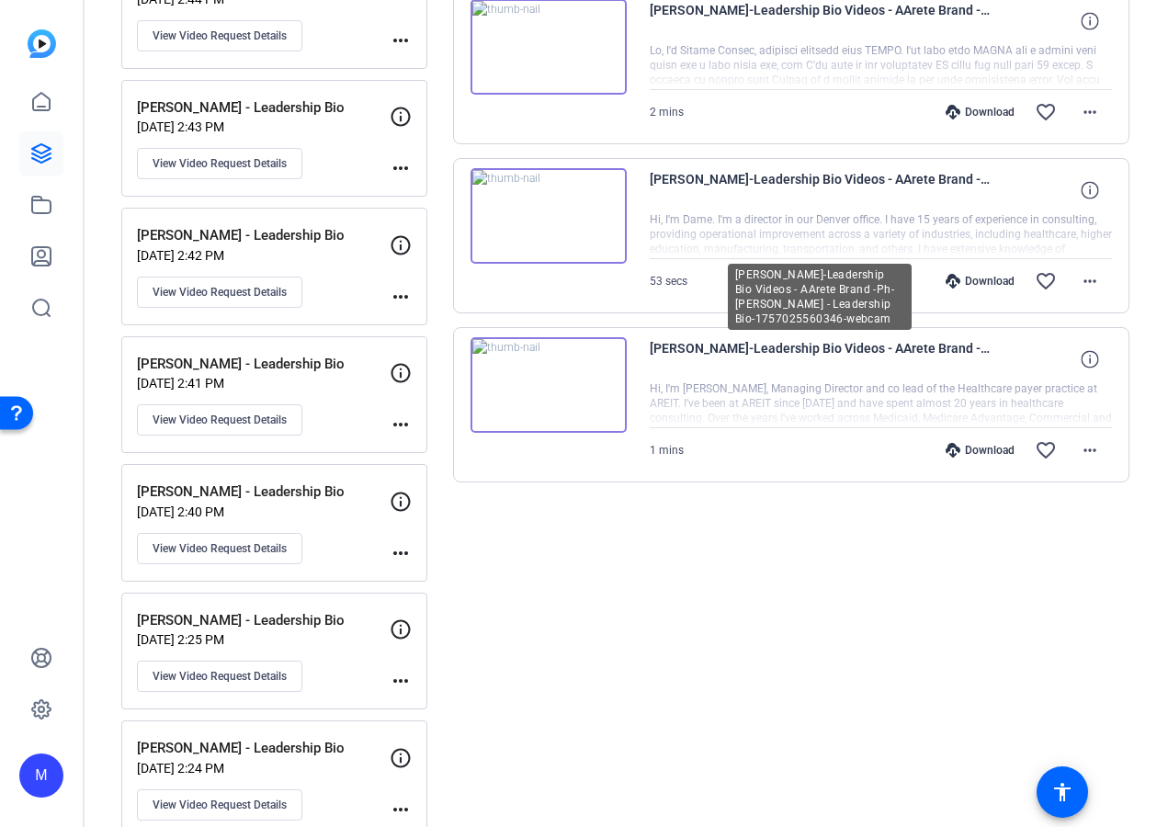
scroll to position [597, 0]
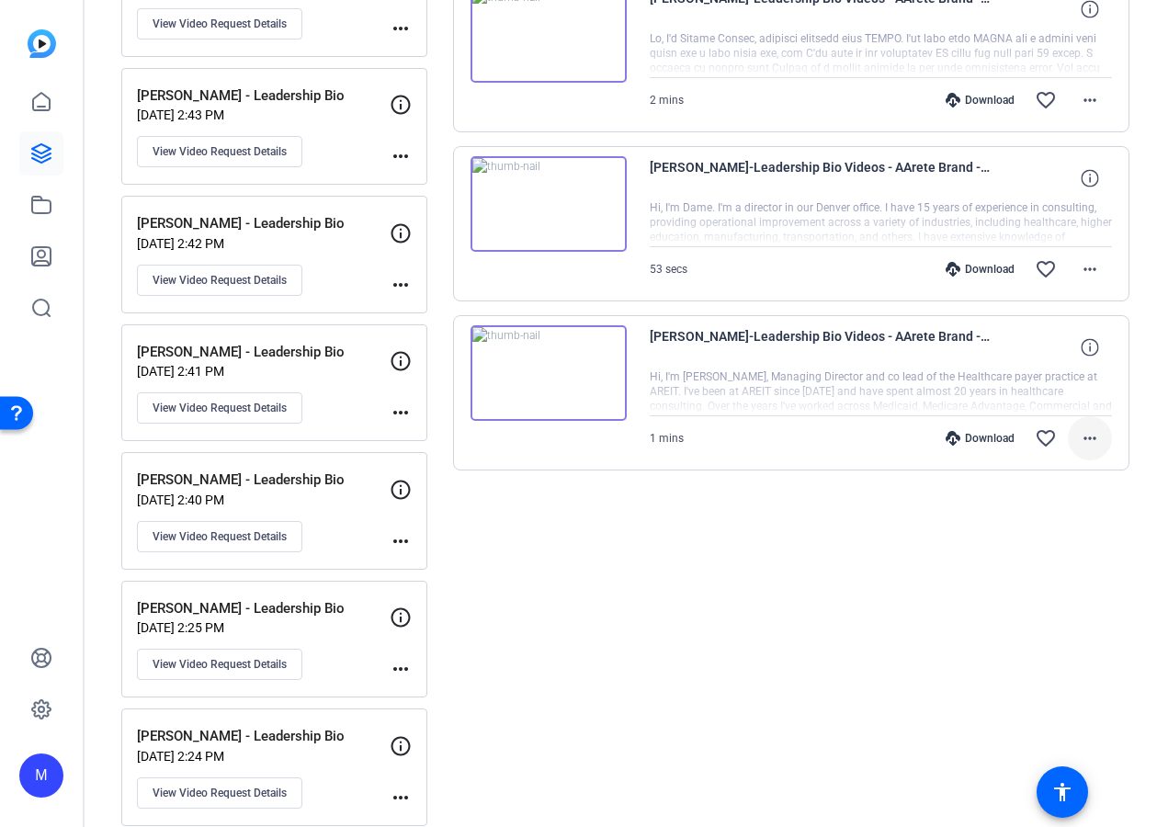
click at [1097, 440] on mat-icon "more_horiz" at bounding box center [1090, 438] width 22 height 22
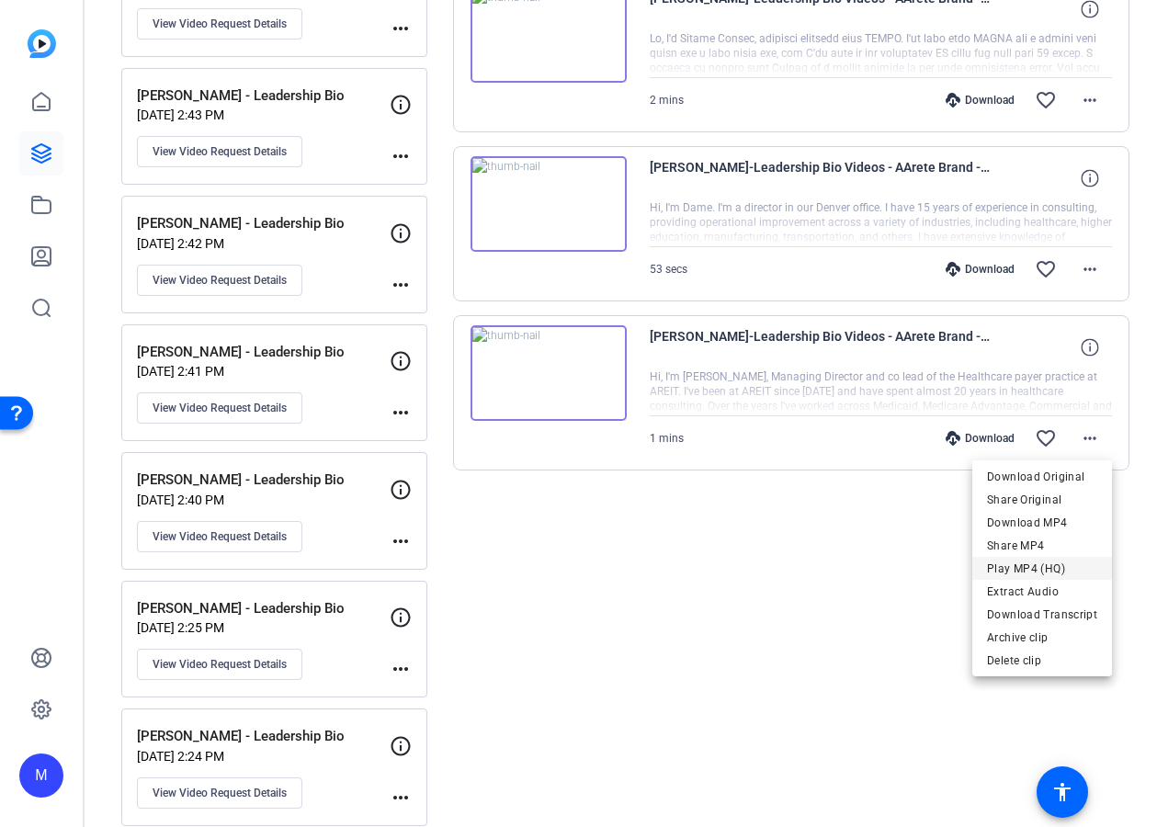
click at [1031, 565] on span "Play MP4 (HQ)" at bounding box center [1042, 569] width 110 height 22
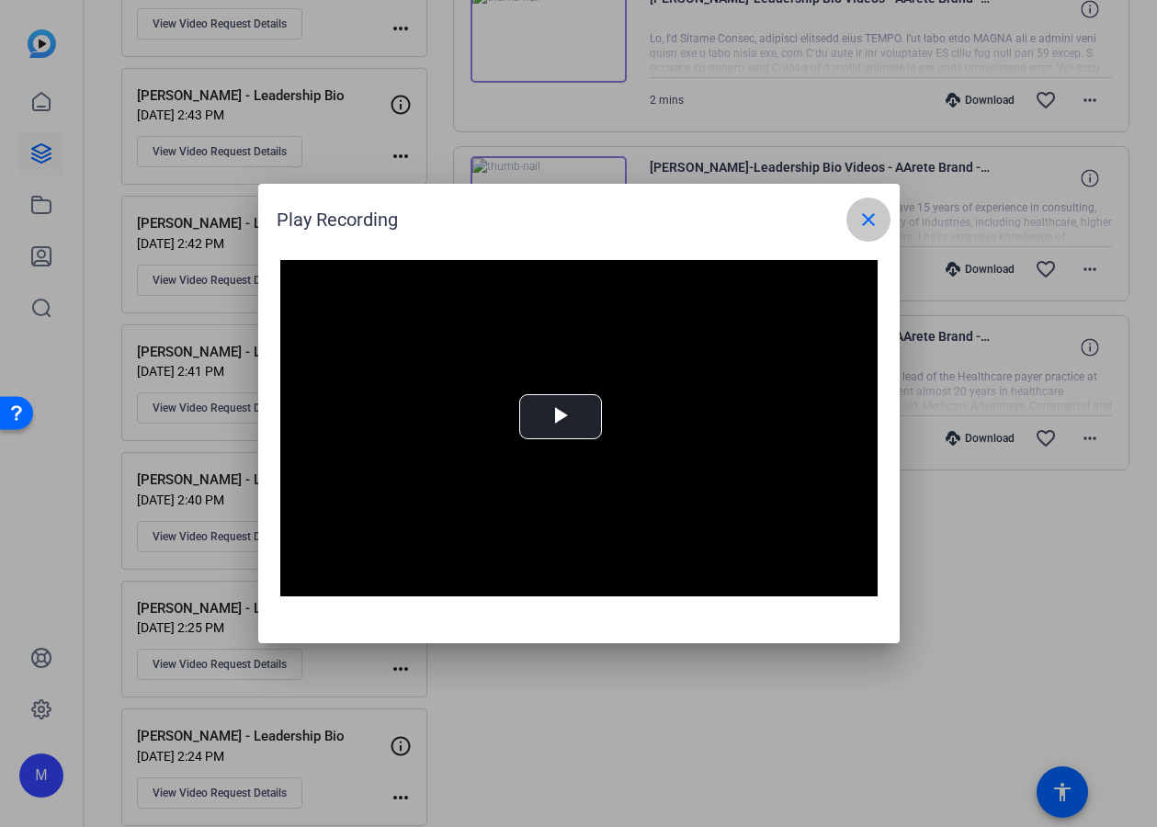
click at [880, 228] on span at bounding box center [869, 220] width 44 height 44
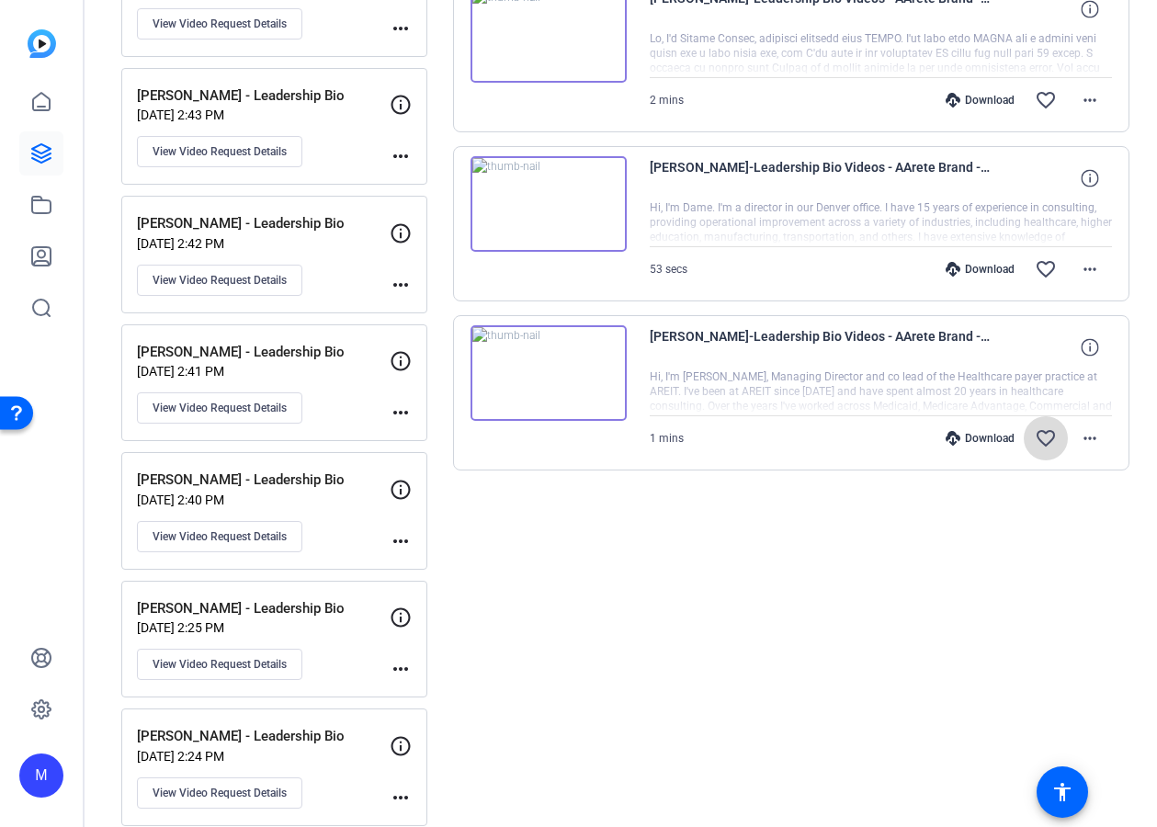
click at [1034, 427] on span at bounding box center [1046, 438] width 44 height 44
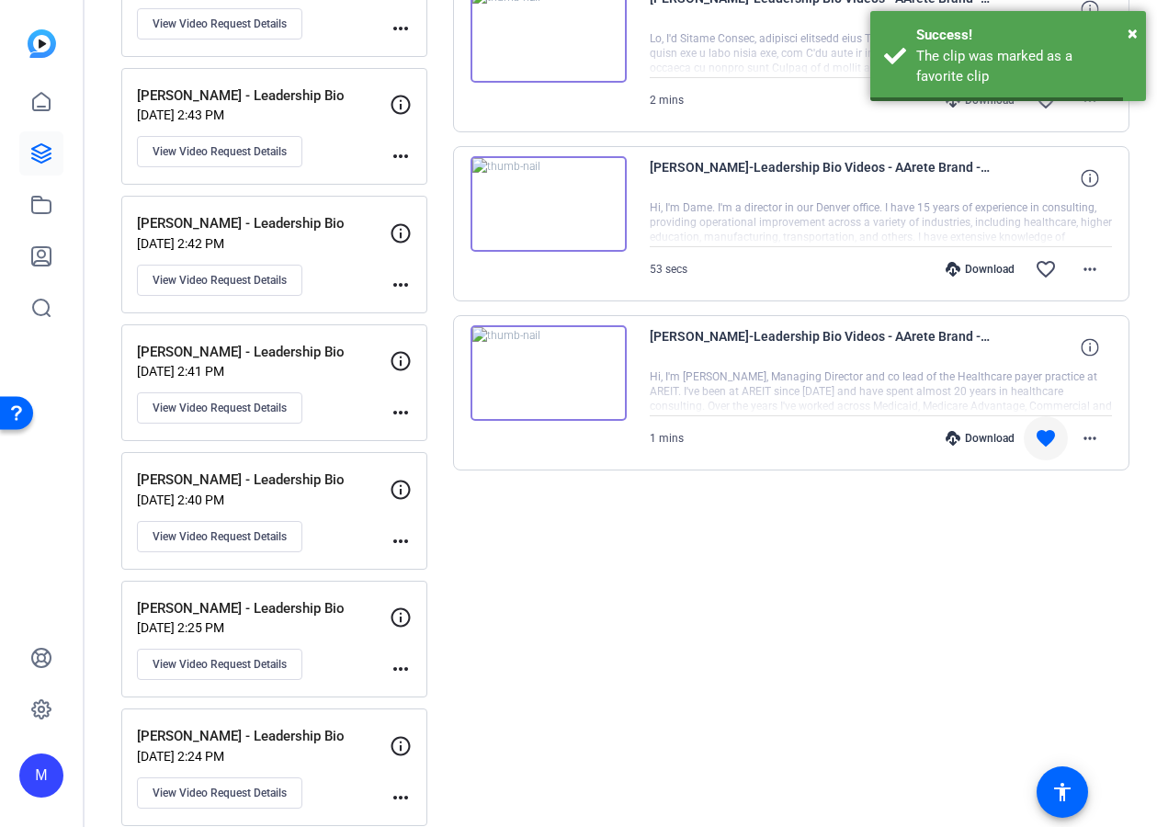
click at [1046, 437] on mat-icon "favorite" at bounding box center [1046, 438] width 22 height 22
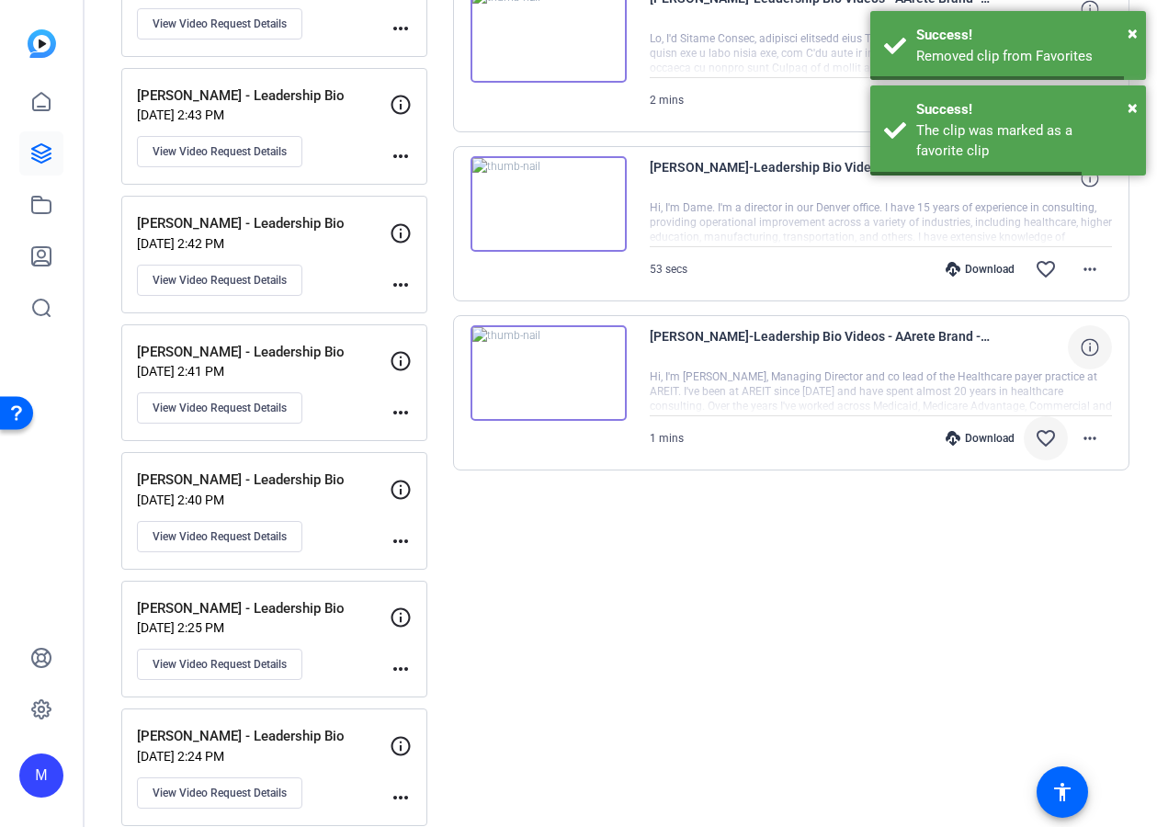
click at [1093, 351] on icon at bounding box center [1089, 346] width 17 height 17
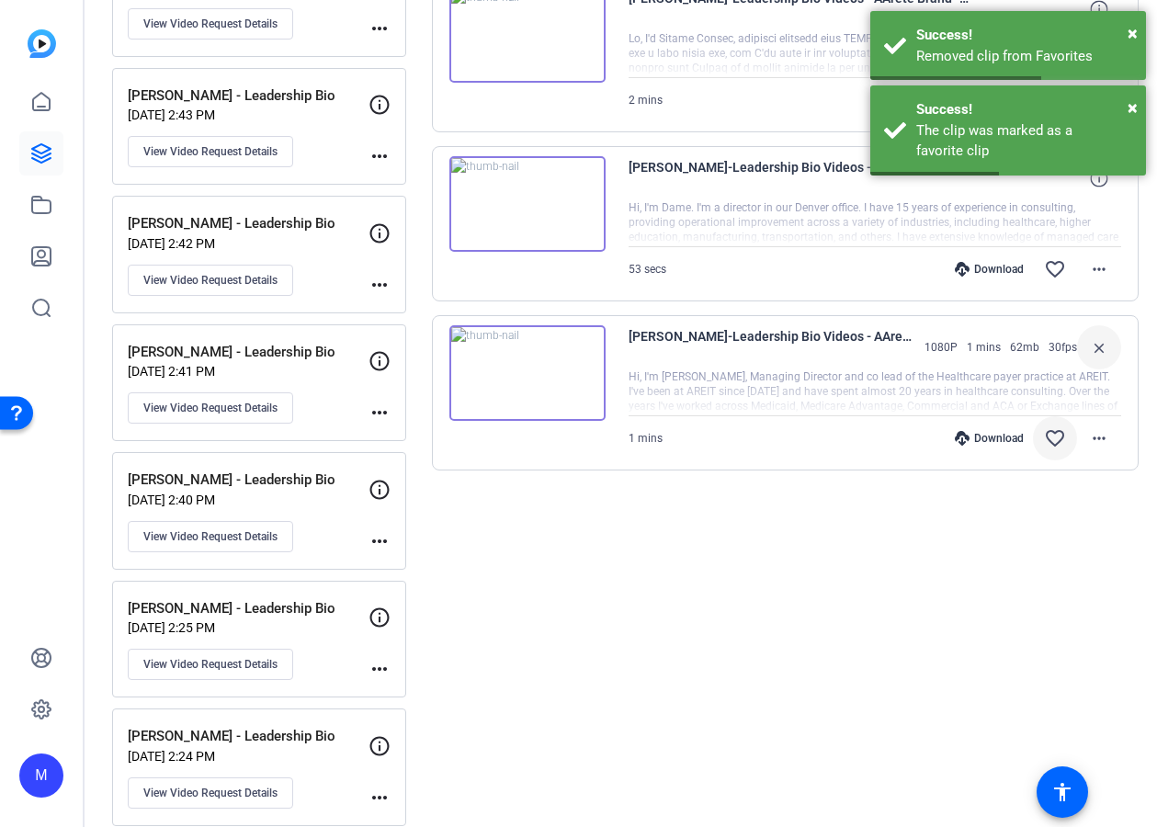
click at [896, 340] on span "[PERSON_NAME]-Leadership Bio Videos - AArete Brand -Ph-[PERSON_NAME] - Leadersh…" at bounding box center [772, 347] width 287 height 44
click at [638, 427] on div "1 mins Download favorite_border more_horiz" at bounding box center [875, 438] width 493 height 44
click at [658, 440] on div "1 mins Download favorite_border more_horiz" at bounding box center [875, 438] width 493 height 44
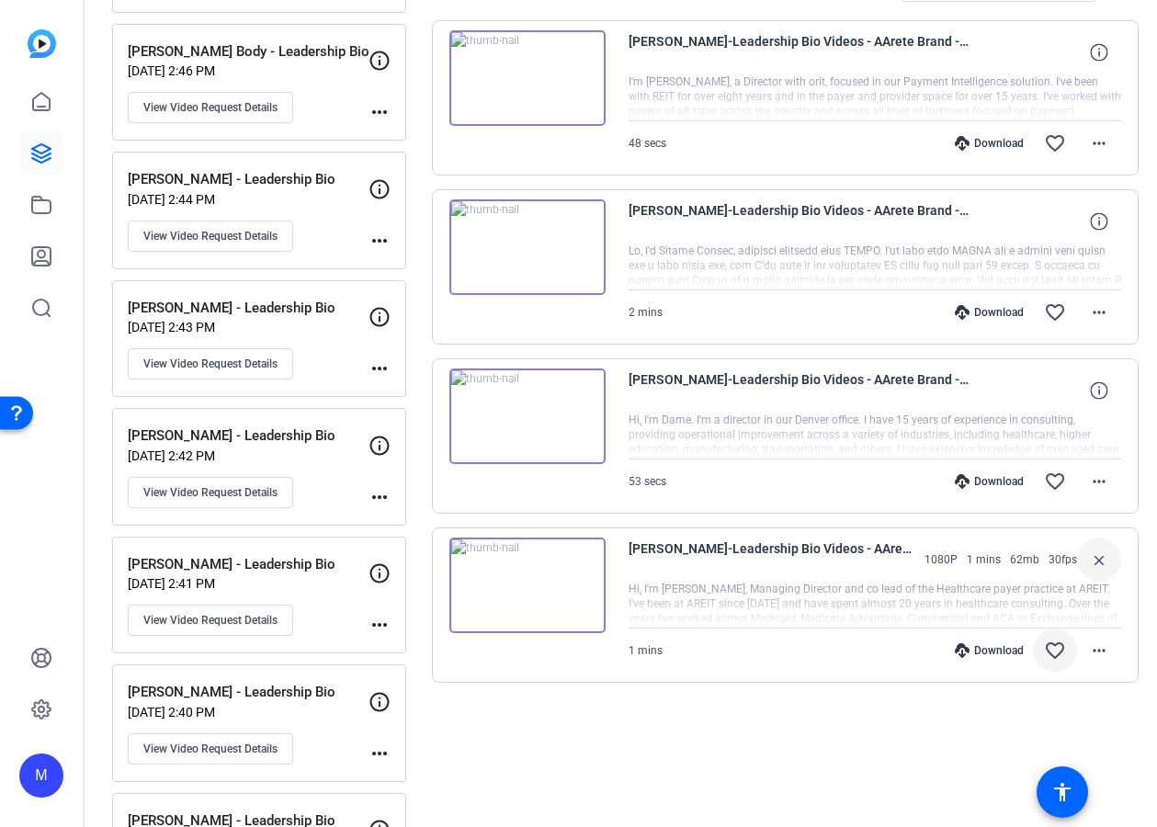
scroll to position [496, 0]
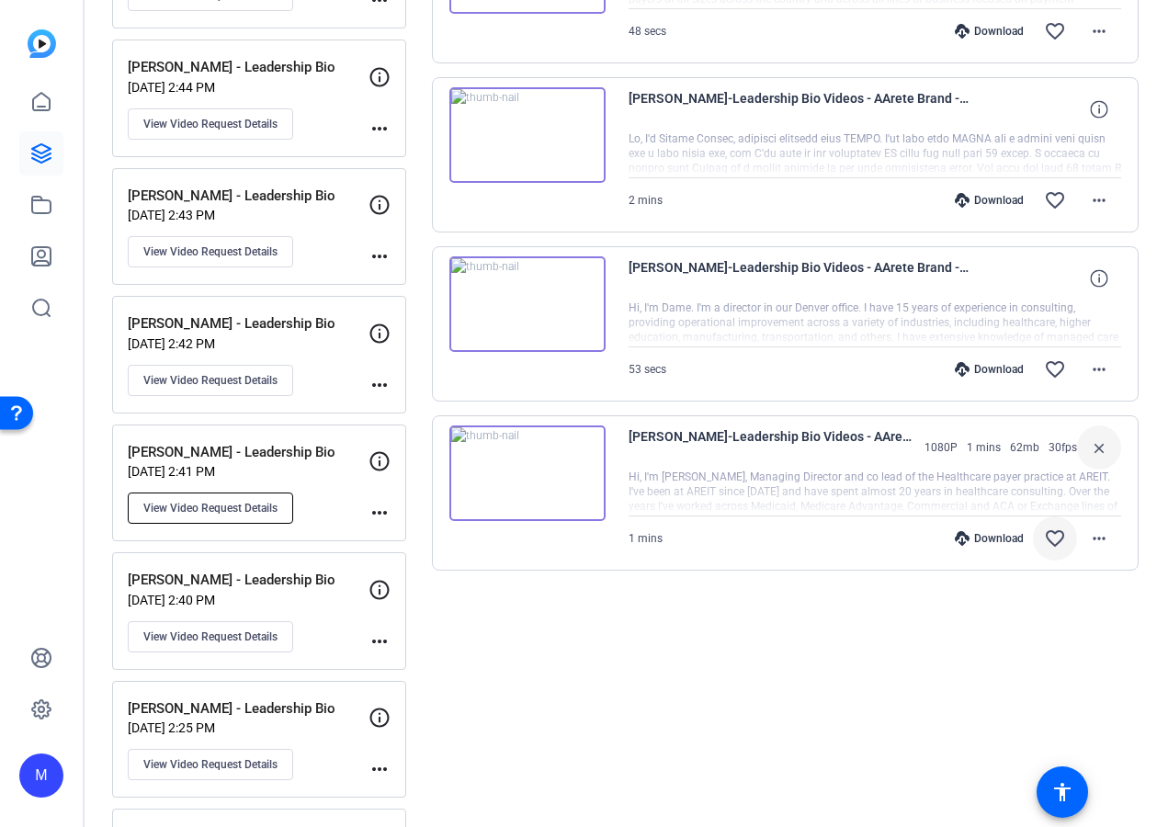
click at [272, 509] on span "View Video Request Details" at bounding box center [210, 508] width 134 height 15
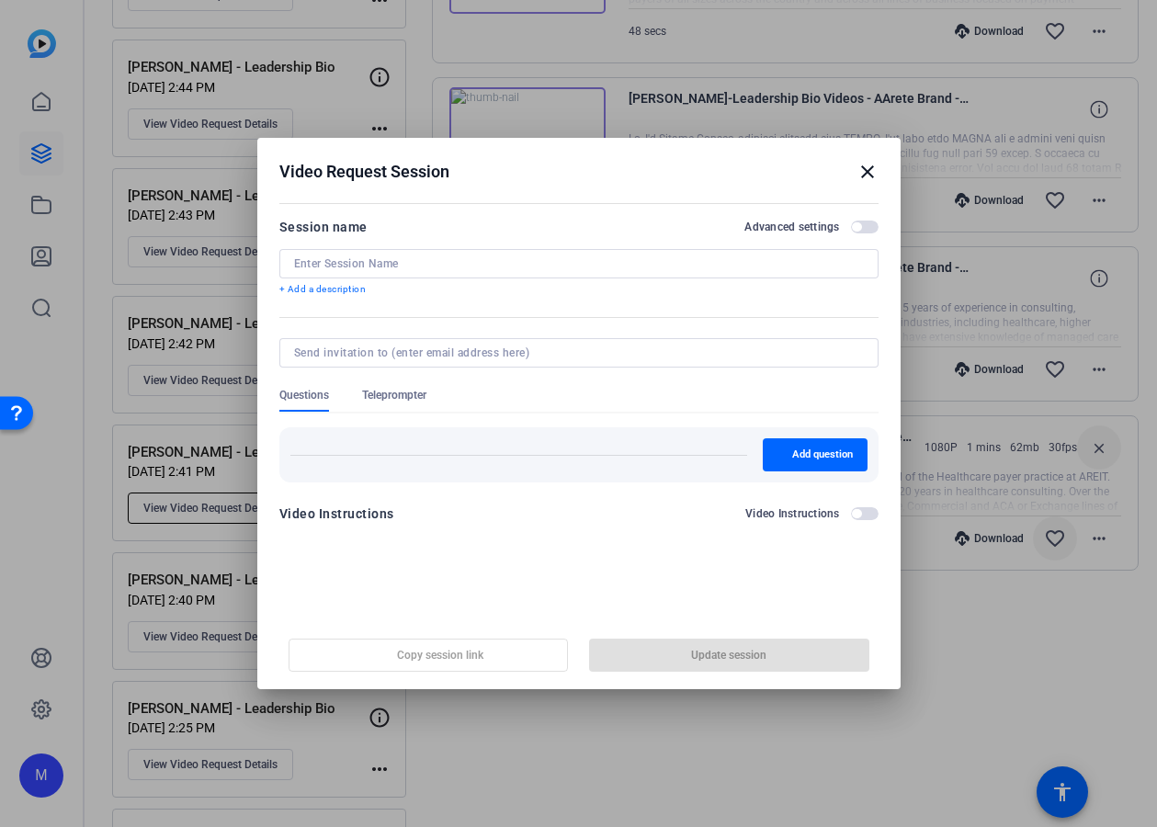
type input "[PERSON_NAME] - Leadership Bio"
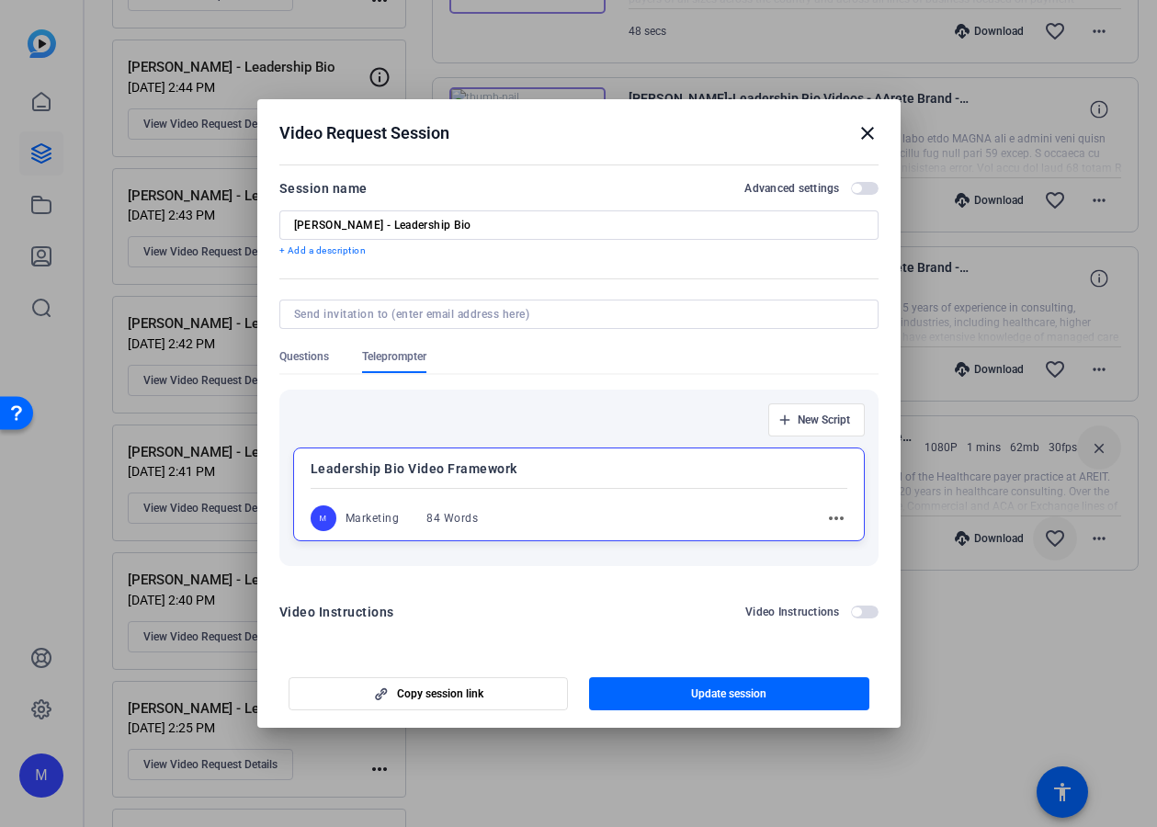
click at [838, 518] on mat-icon "more_horiz" at bounding box center [836, 518] width 22 height 22
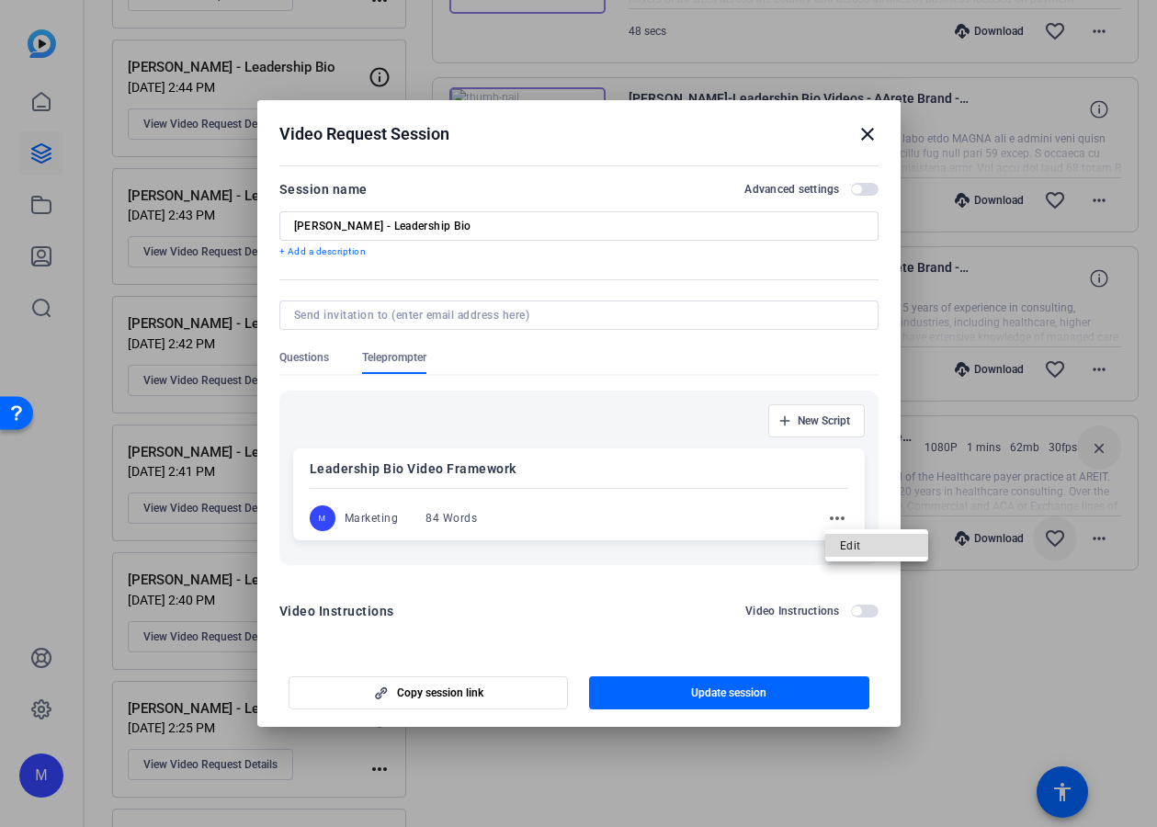
click at [860, 552] on span "Edit" at bounding box center [877, 546] width 74 height 22
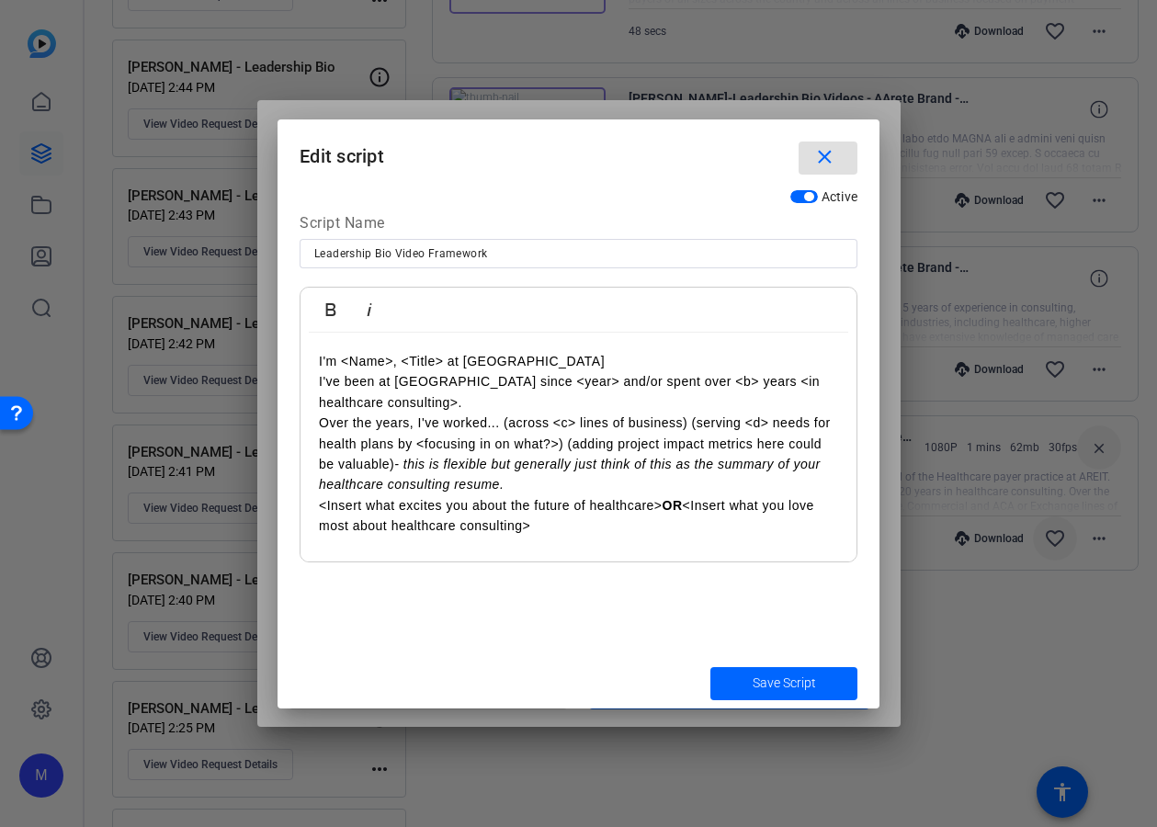
click at [829, 143] on span "button" at bounding box center [828, 158] width 59 height 44
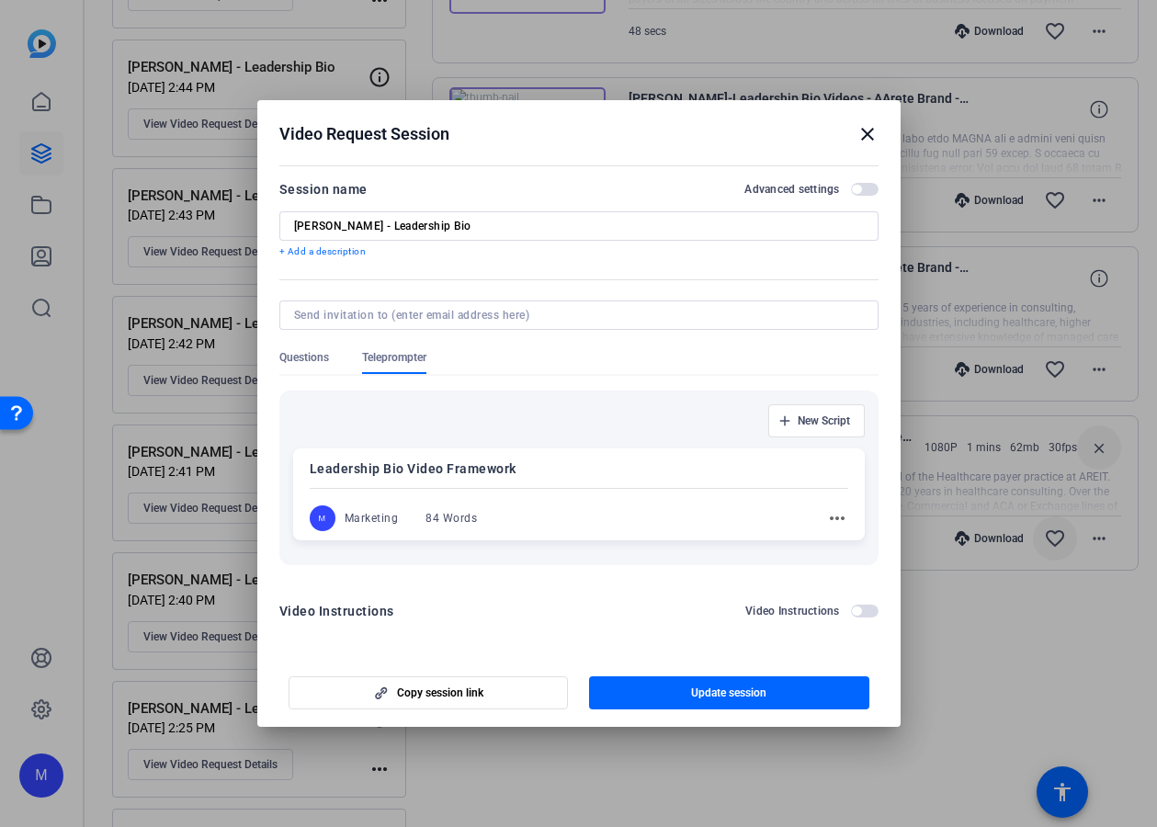
click at [873, 129] on mat-icon "close" at bounding box center [868, 134] width 22 height 22
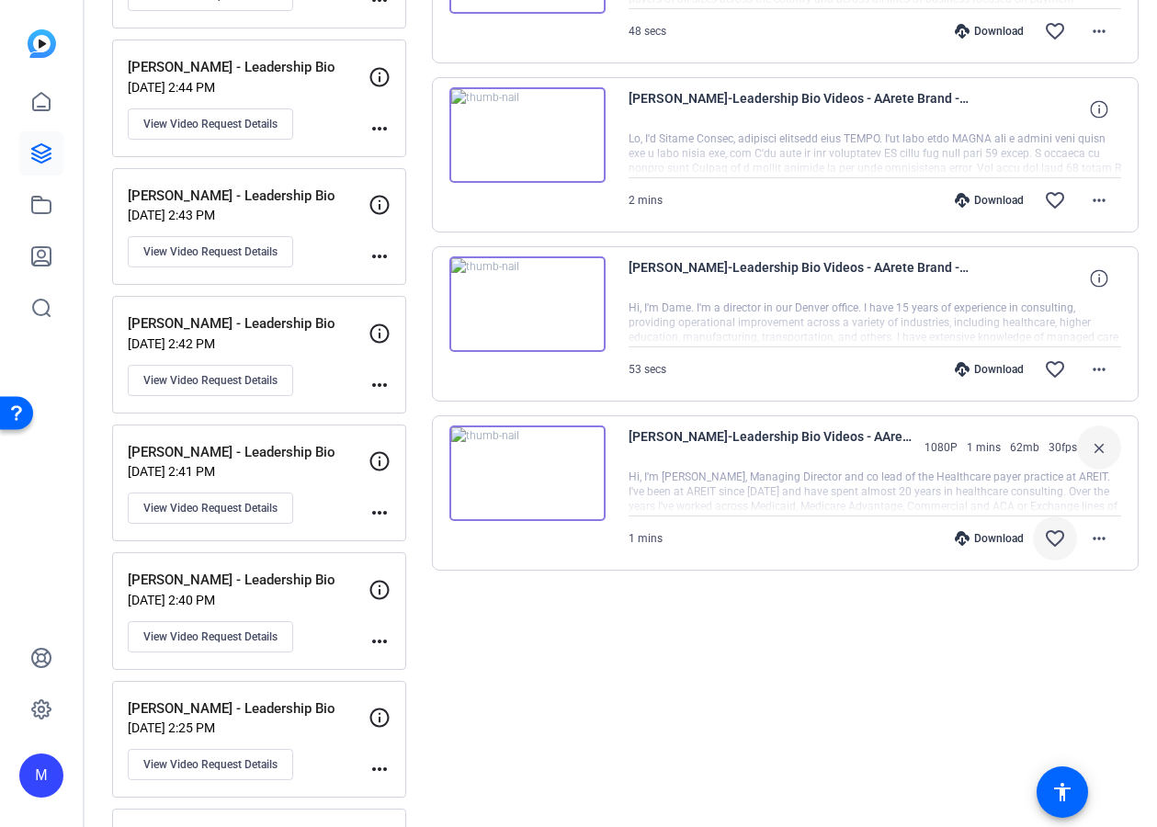
click at [391, 506] on mat-icon "more_horiz" at bounding box center [380, 513] width 22 height 22
click at [397, 471] on div at bounding box center [578, 413] width 1157 height 827
click at [391, 455] on icon at bounding box center [380, 461] width 22 height 22
click at [289, 450] on p "[PERSON_NAME] - Leadership Bio" at bounding box center [254, 452] width 253 height 21
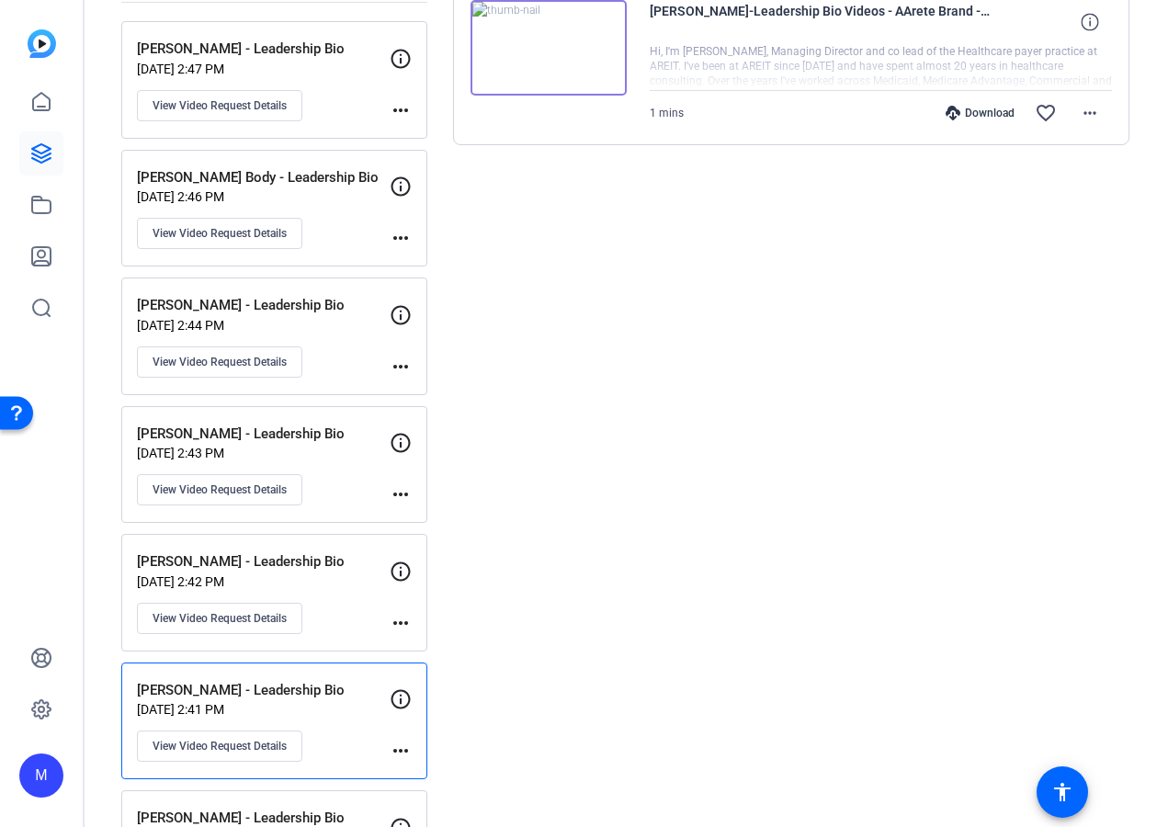
scroll to position [0, 0]
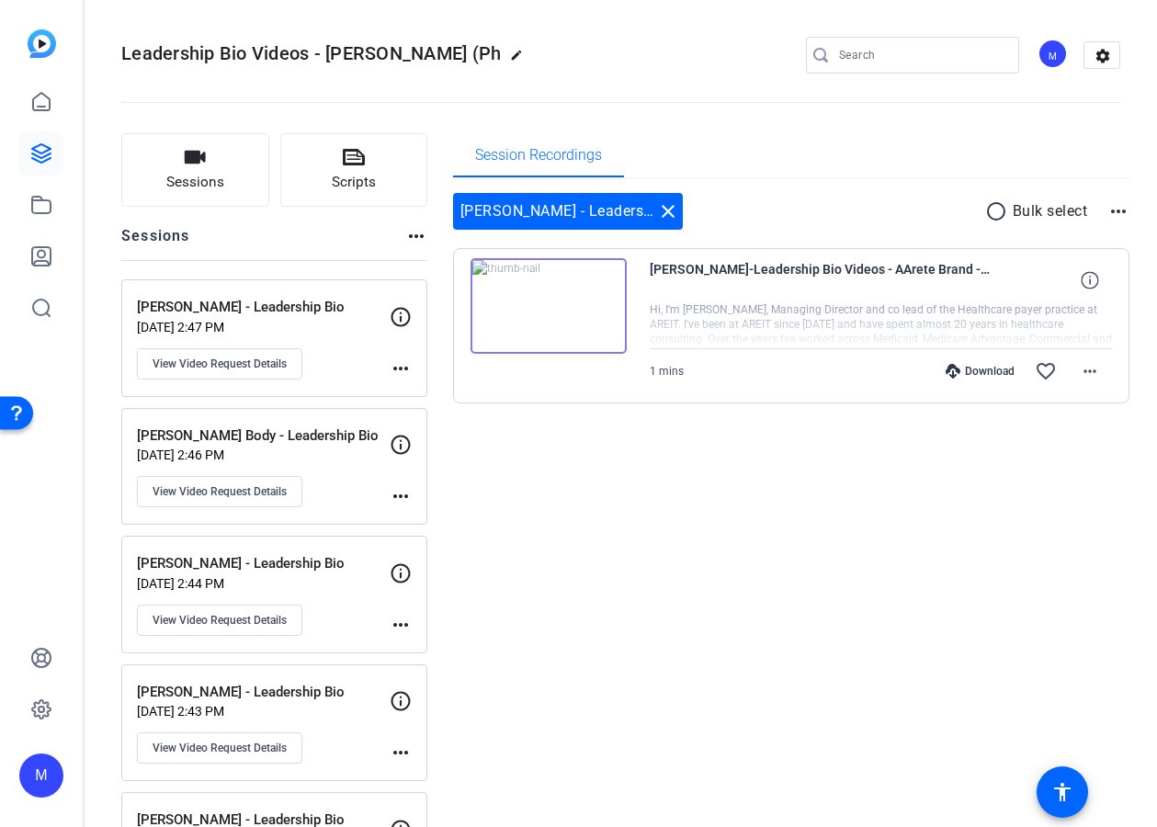
click at [568, 298] on img at bounding box center [549, 306] width 156 height 96
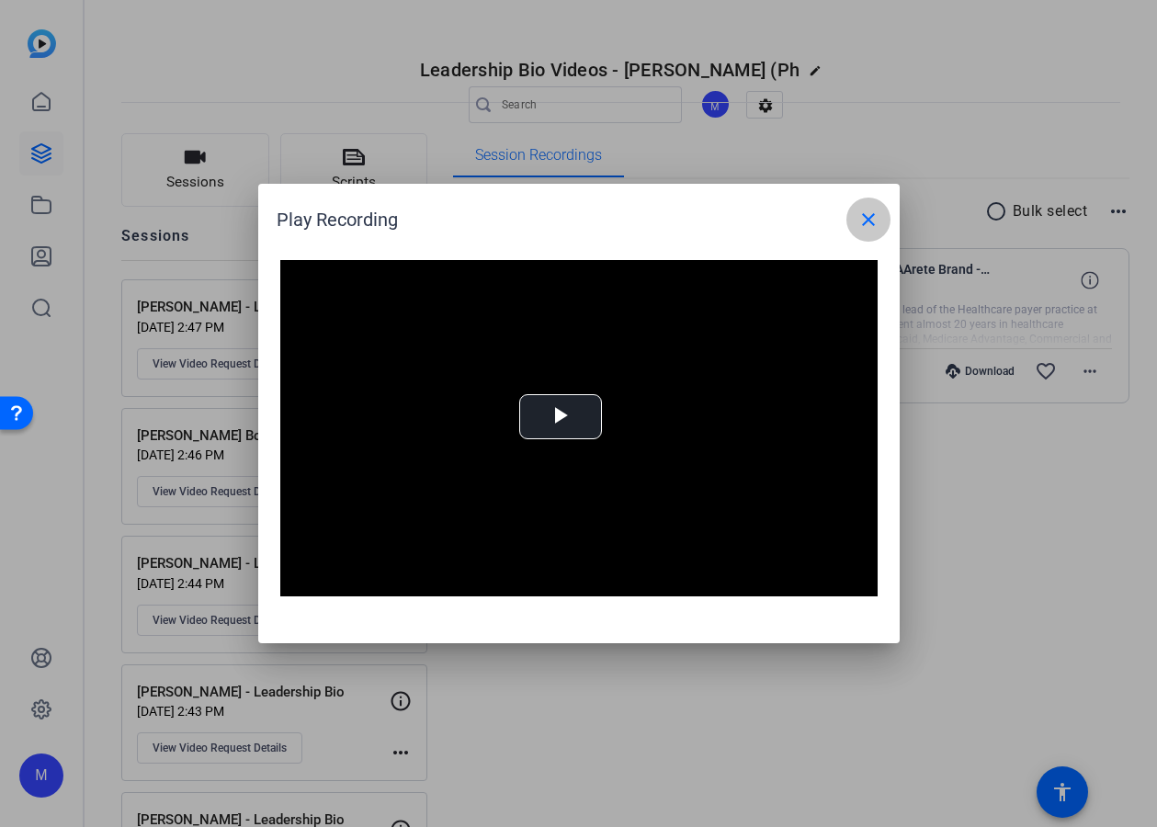
click at [871, 228] on mat-icon "close" at bounding box center [869, 220] width 22 height 22
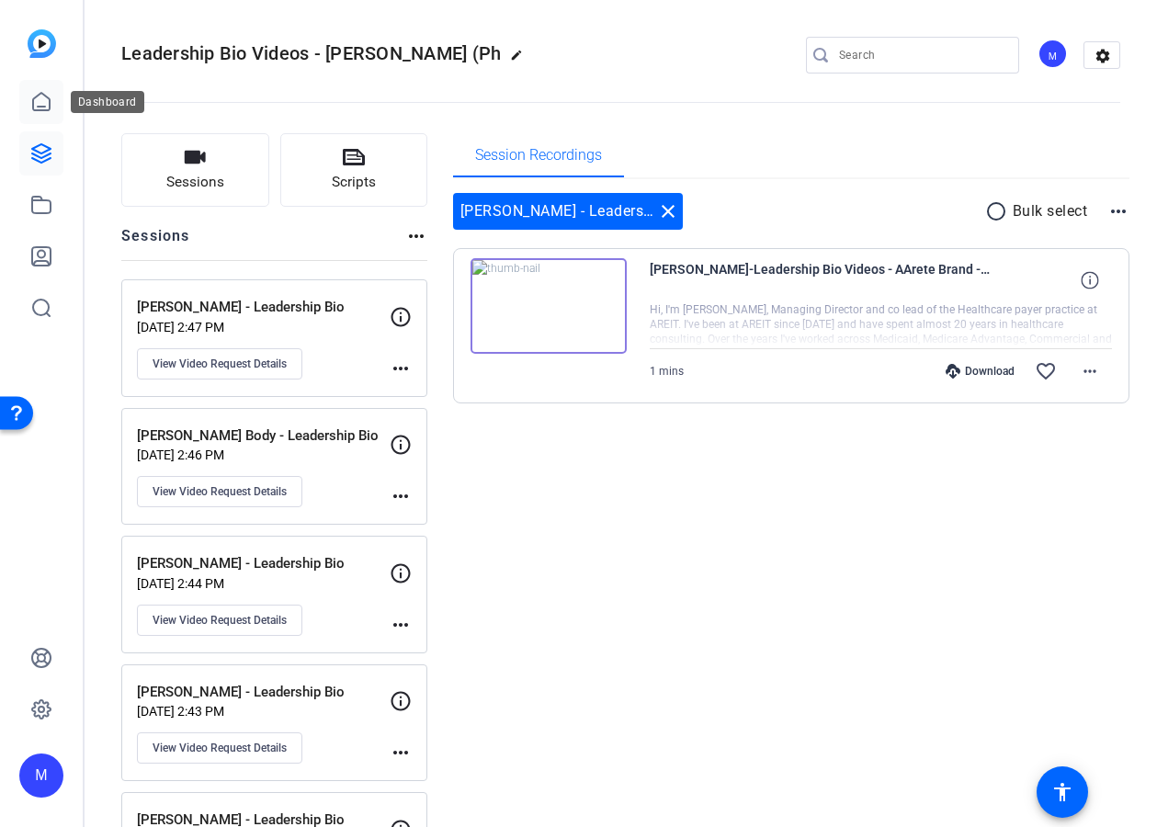
click at [23, 100] on link at bounding box center [41, 102] width 44 height 44
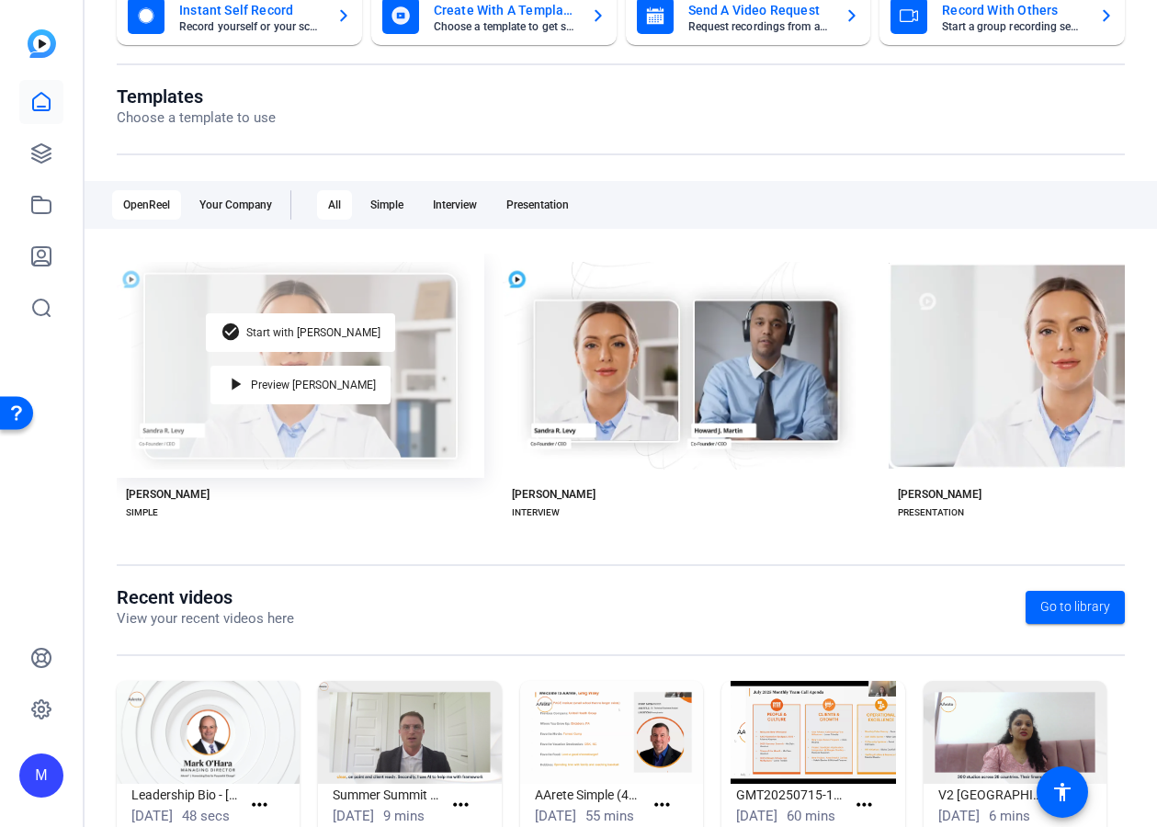
scroll to position [212, 0]
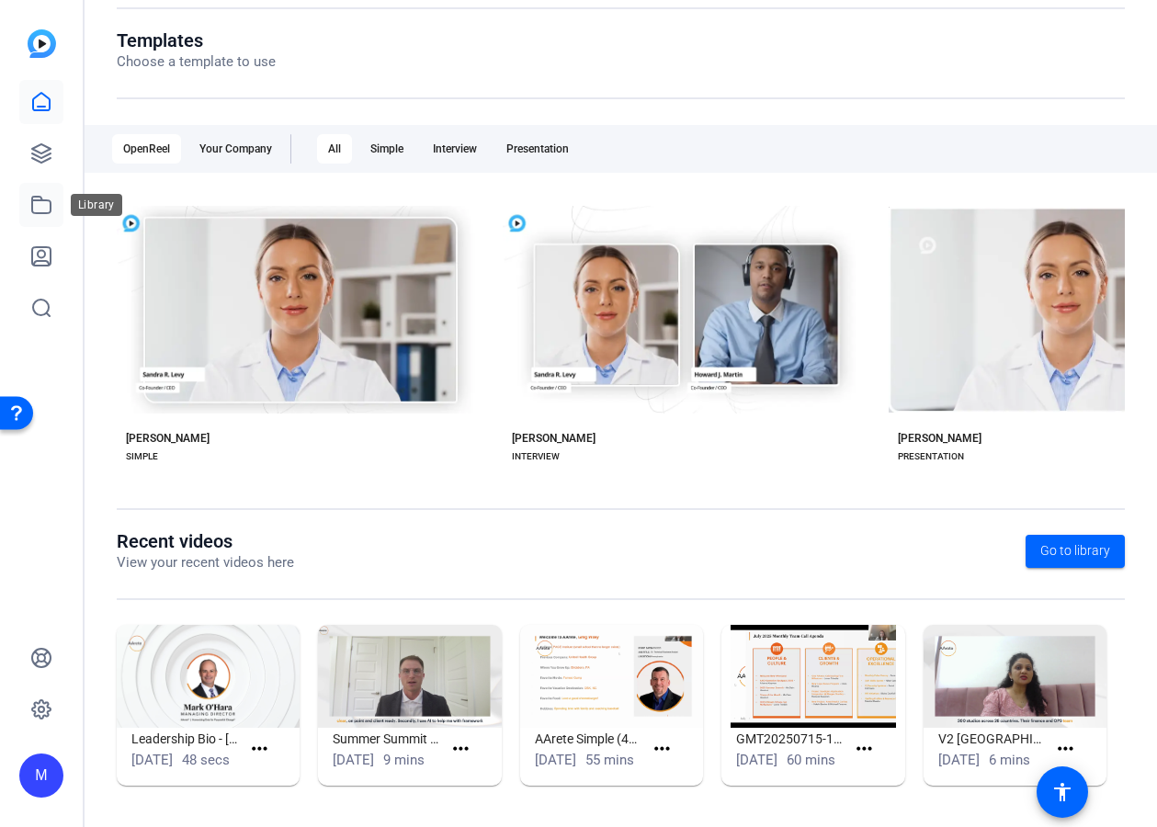
click at [30, 198] on icon at bounding box center [41, 205] width 22 height 22
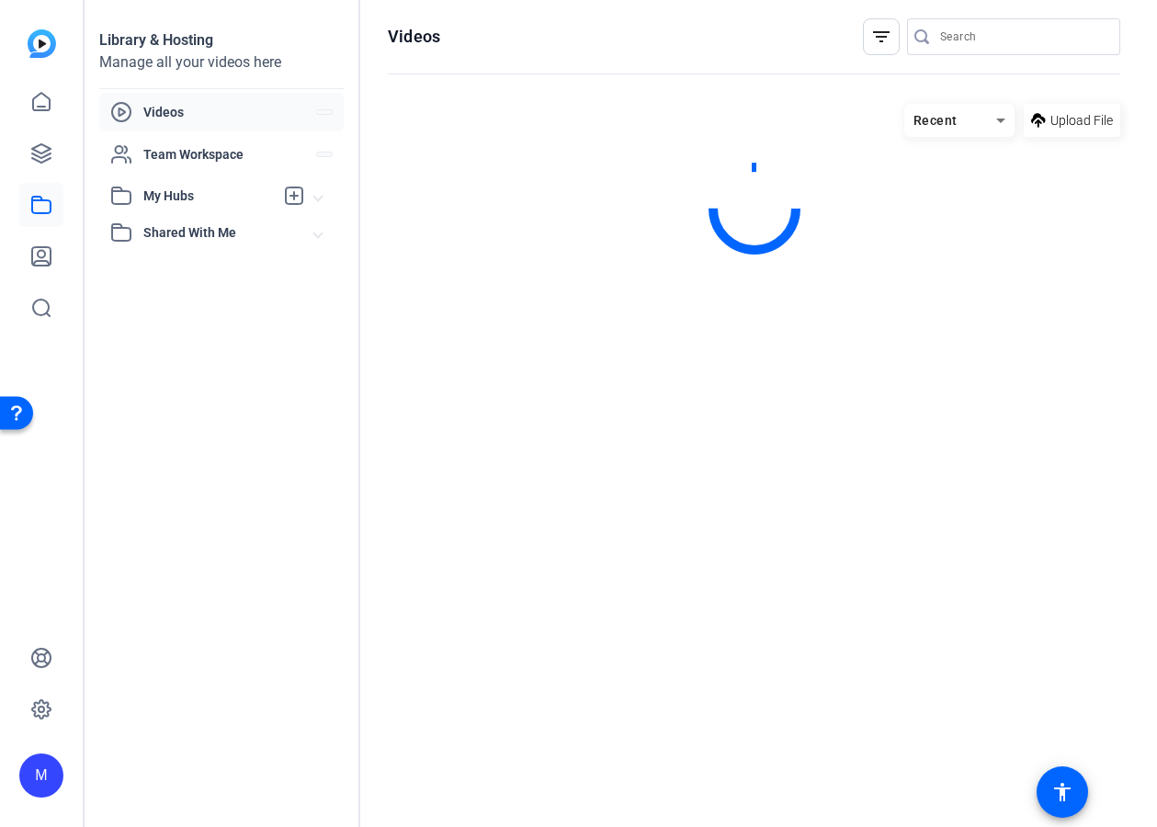
scroll to position [0, 0]
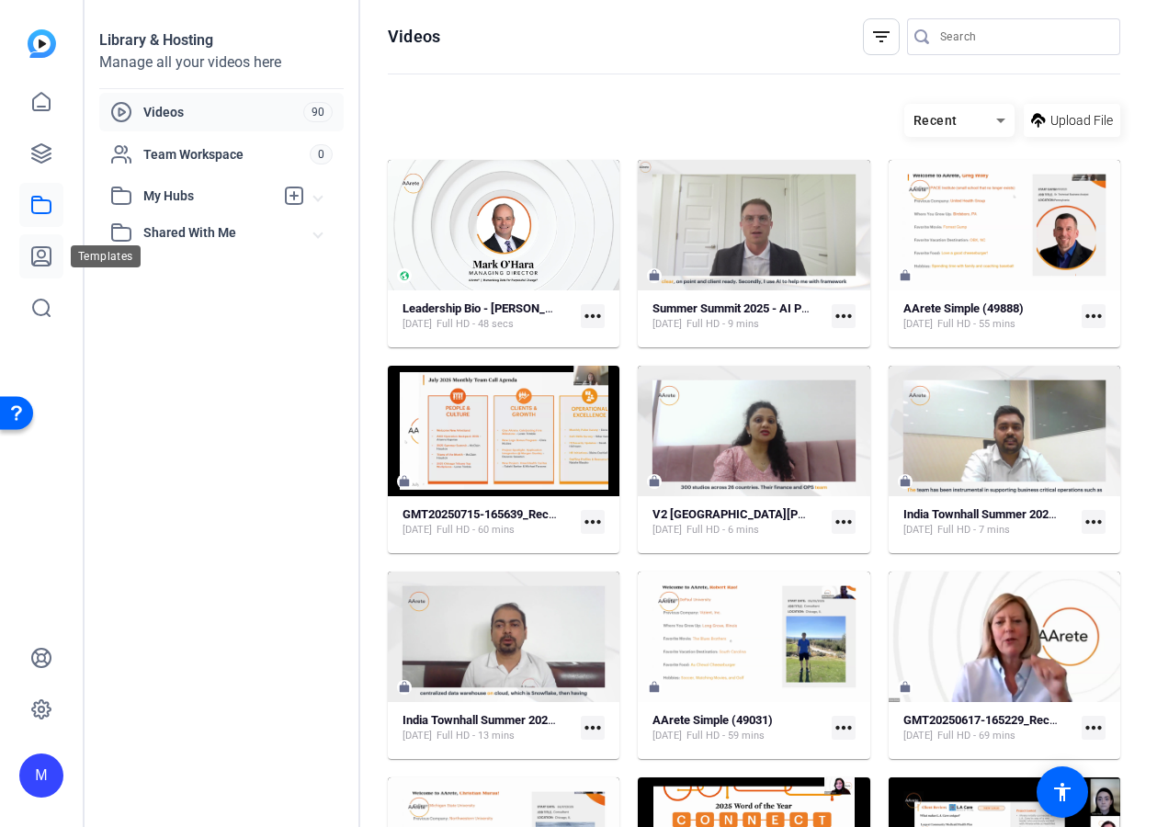
click at [34, 257] on icon at bounding box center [41, 256] width 22 height 22
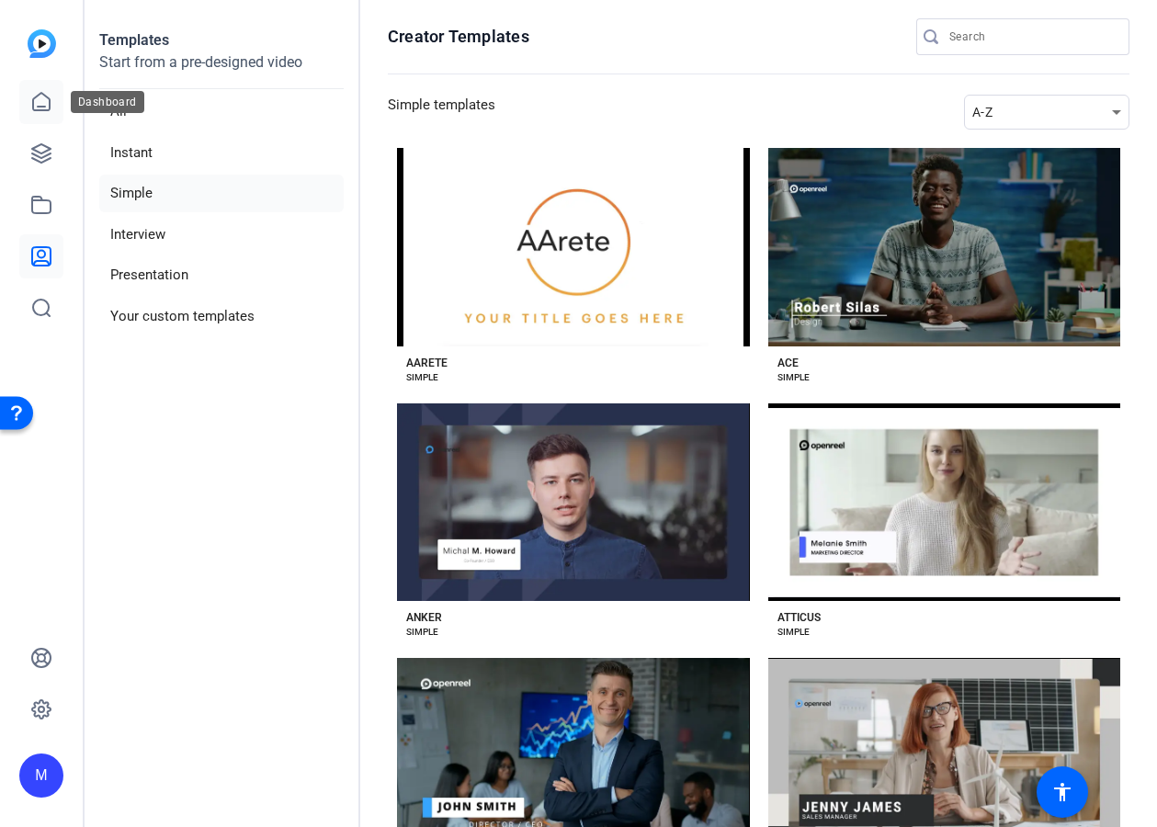
click at [49, 101] on icon at bounding box center [41, 101] width 17 height 17
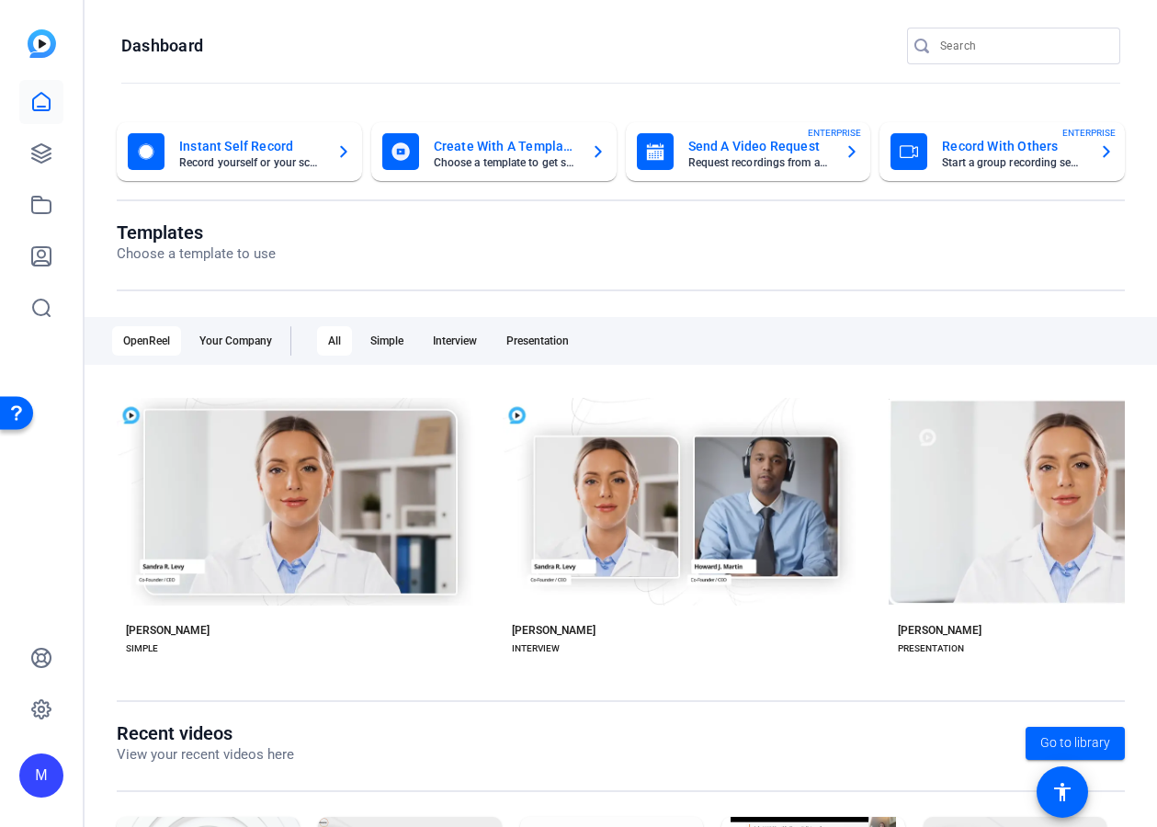
click at [49, 101] on icon at bounding box center [41, 101] width 17 height 17
click at [39, 157] on icon at bounding box center [41, 153] width 18 height 18
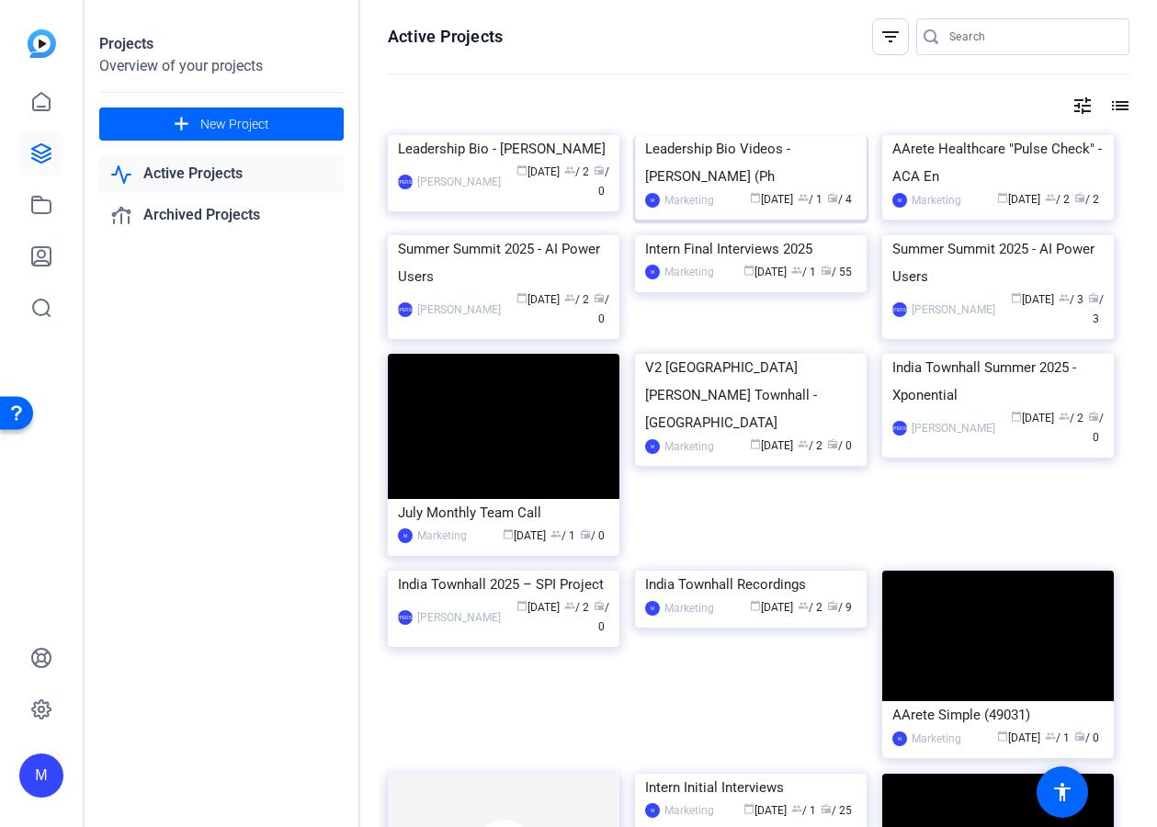
click at [766, 135] on img at bounding box center [751, 135] width 232 height 0
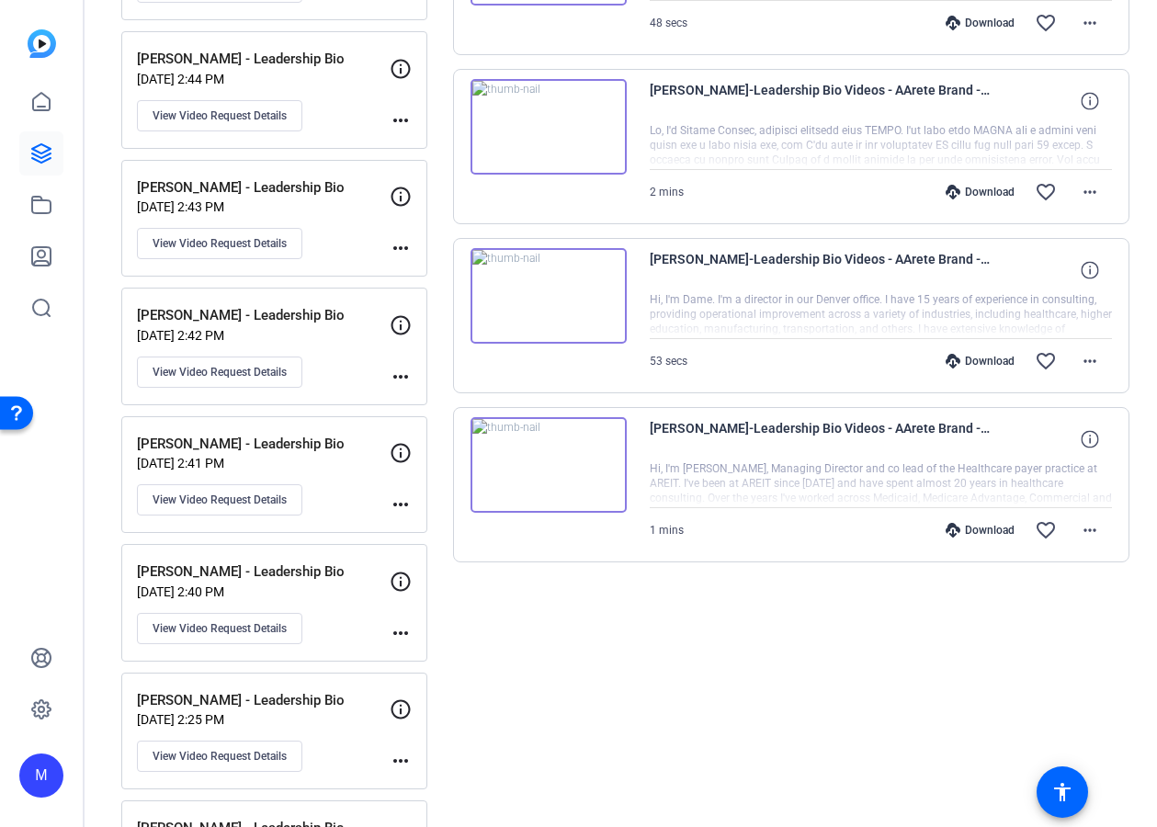
scroll to position [544, 0]
